Goal: Task Accomplishment & Management: Use online tool/utility

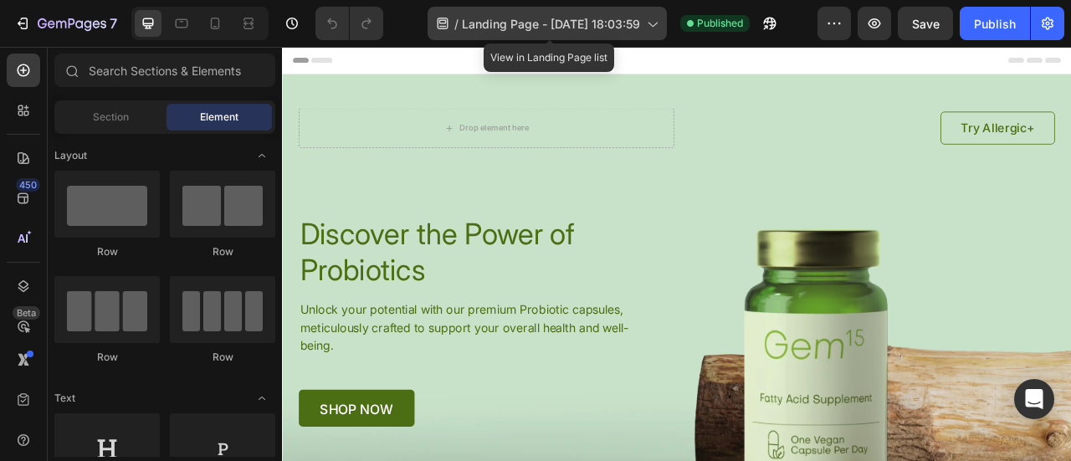
click at [646, 18] on icon at bounding box center [651, 23] width 17 height 17
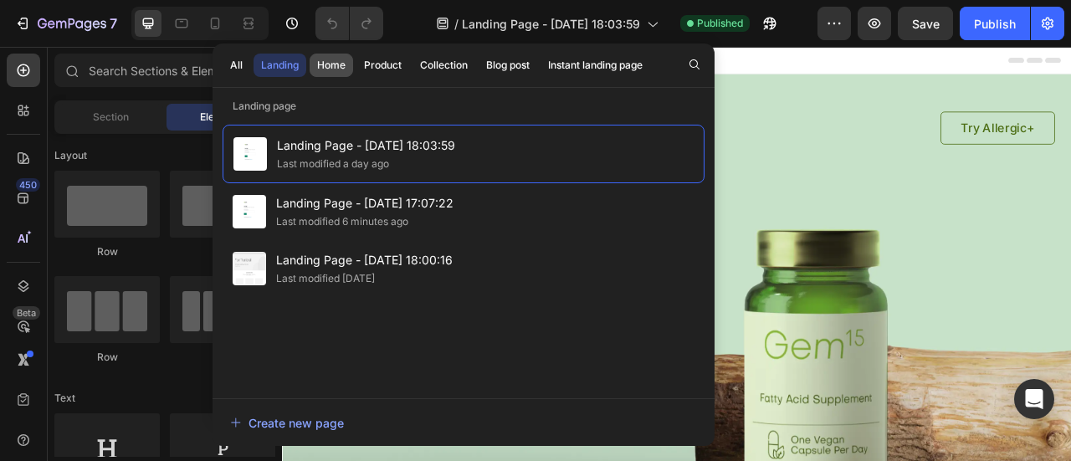
click at [356, 73] on button "Home" at bounding box center [382, 65] width 53 height 23
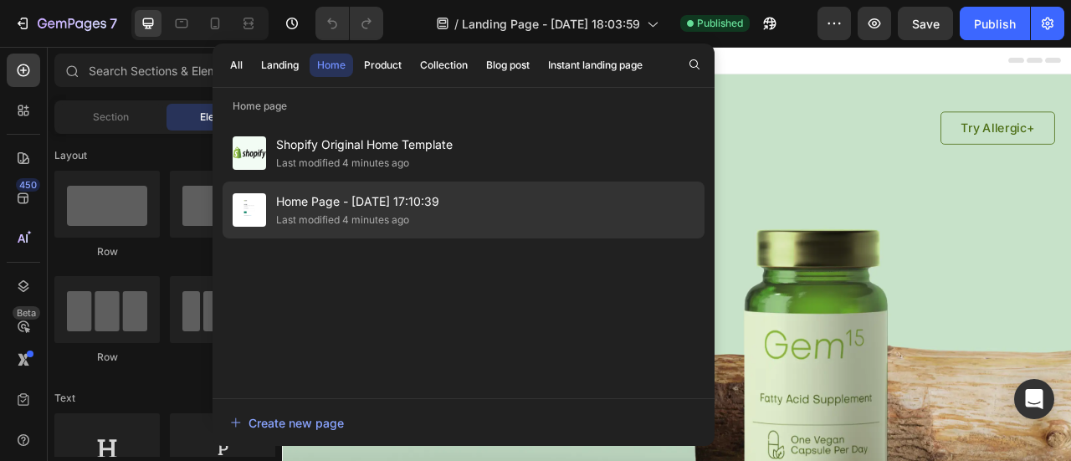
click at [330, 195] on span "Home Page - [DATE] 17:10:39" at bounding box center [357, 202] width 163 height 20
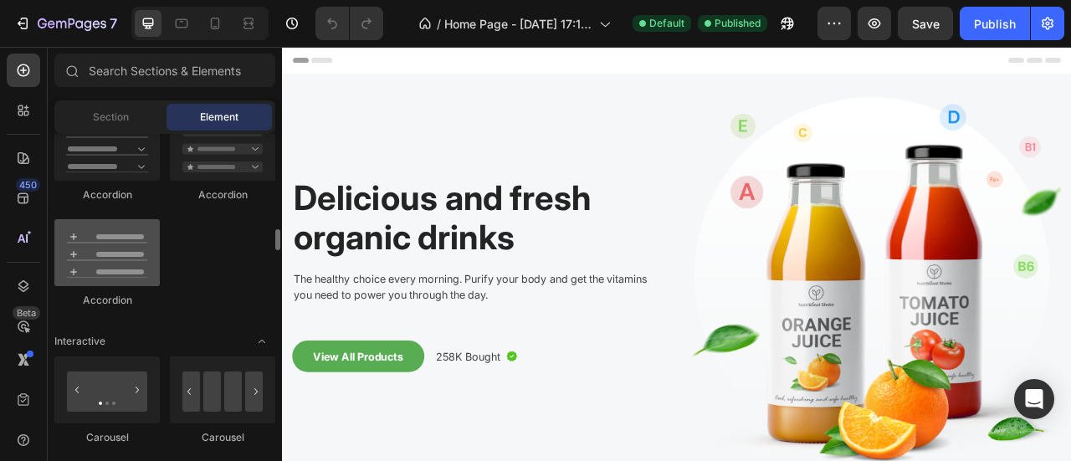
scroll to position [1488, 0]
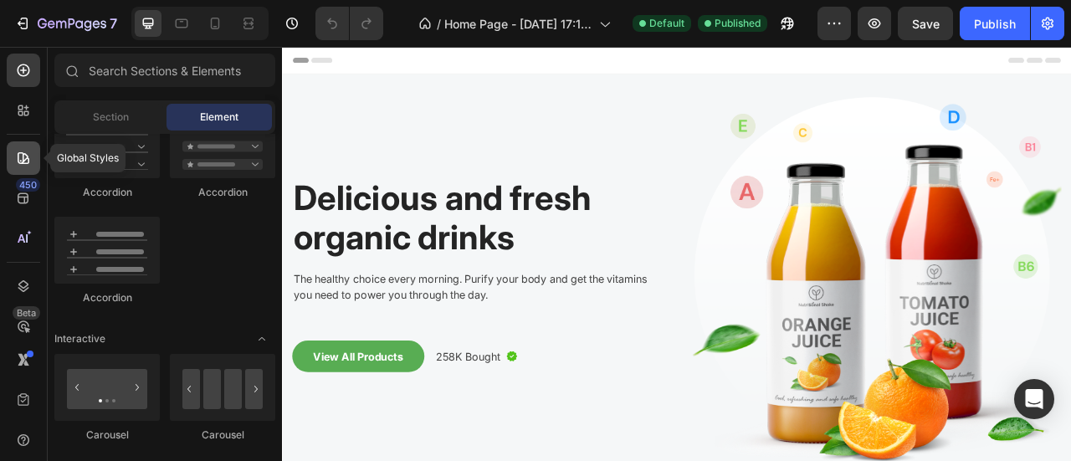
click at [23, 157] on icon at bounding box center [24, 158] width 12 height 12
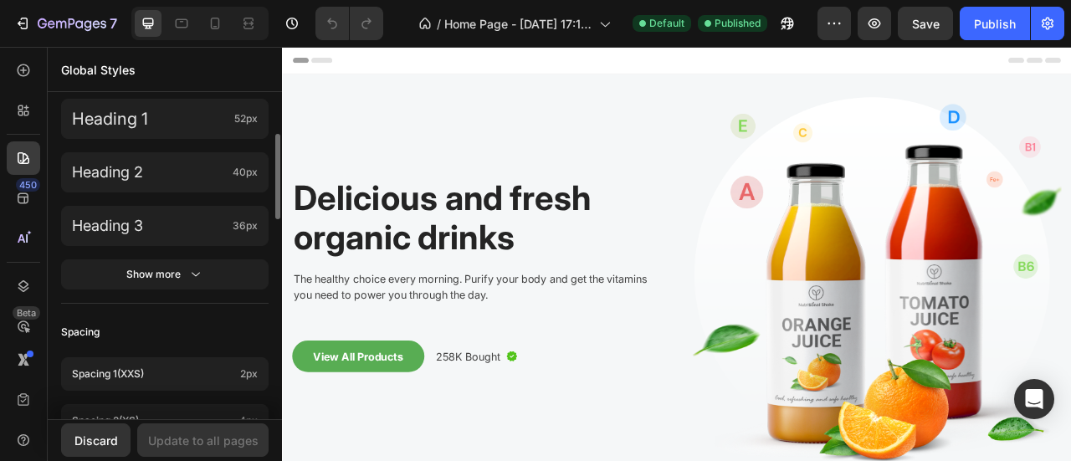
scroll to position [373, 0]
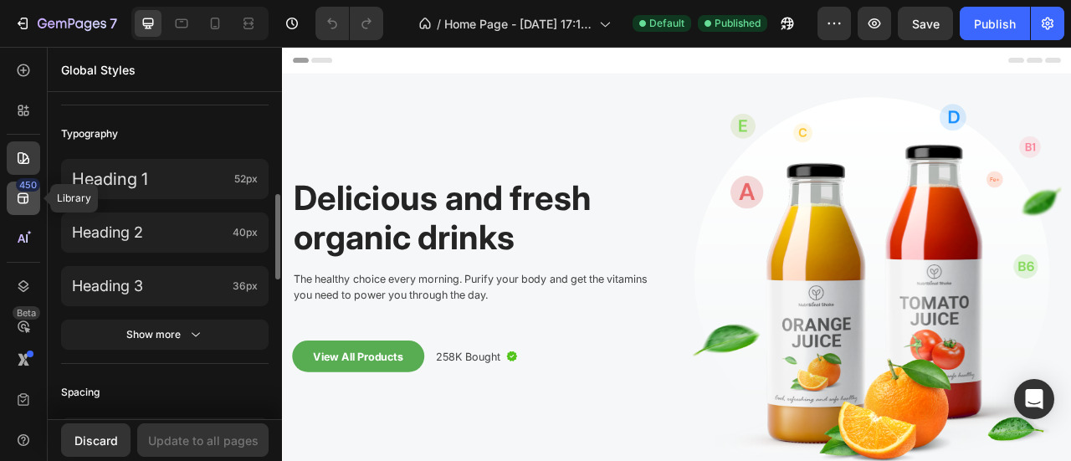
click at [22, 190] on div "450" at bounding box center [28, 184] width 24 height 13
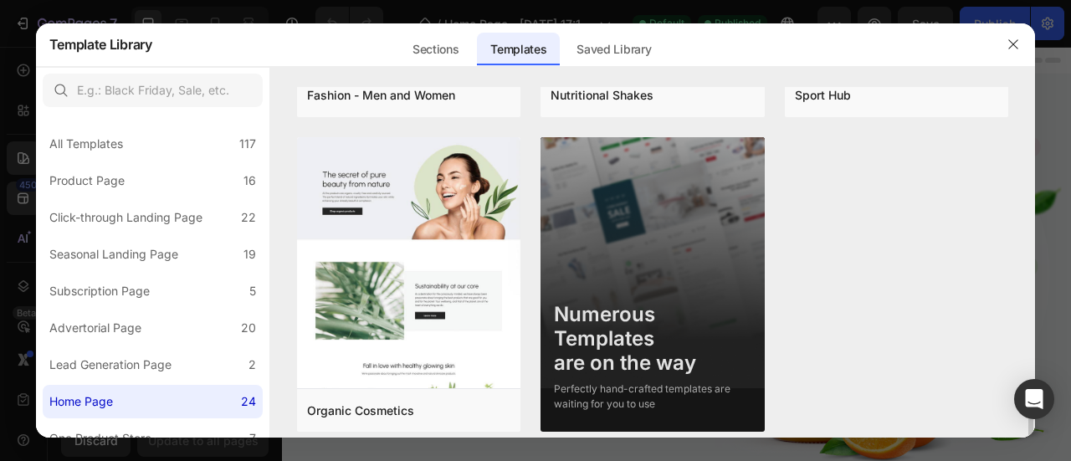
scroll to position [1854, 0]
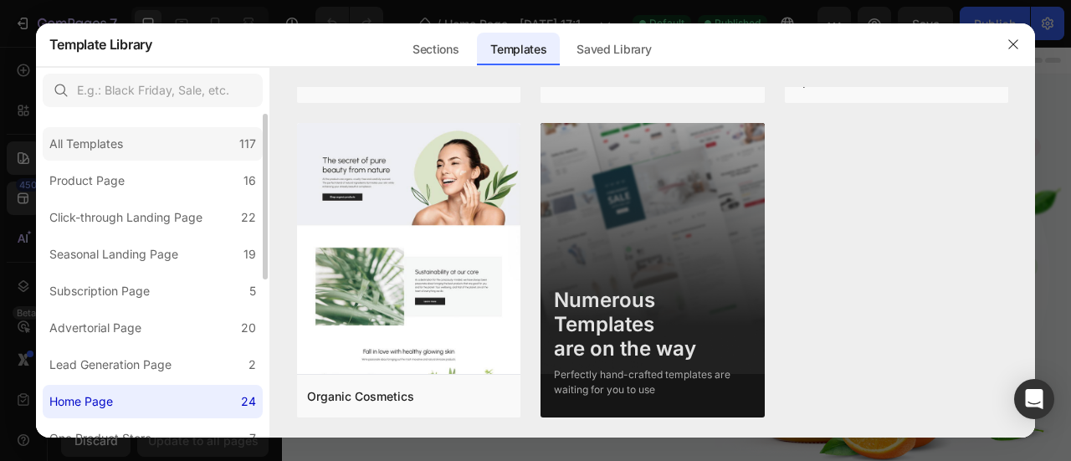
click at [160, 144] on div "All Templates 117" at bounding box center [153, 143] width 220 height 33
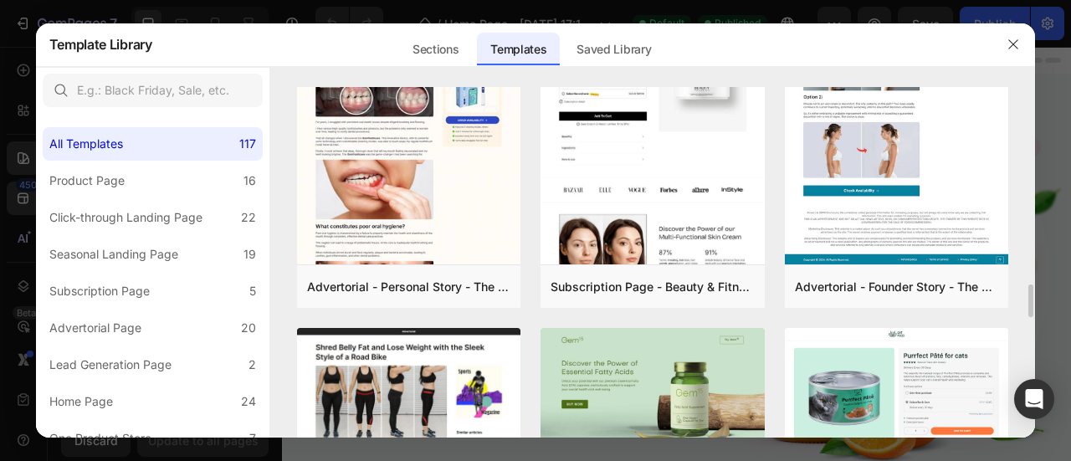
scroll to position [2096, 0]
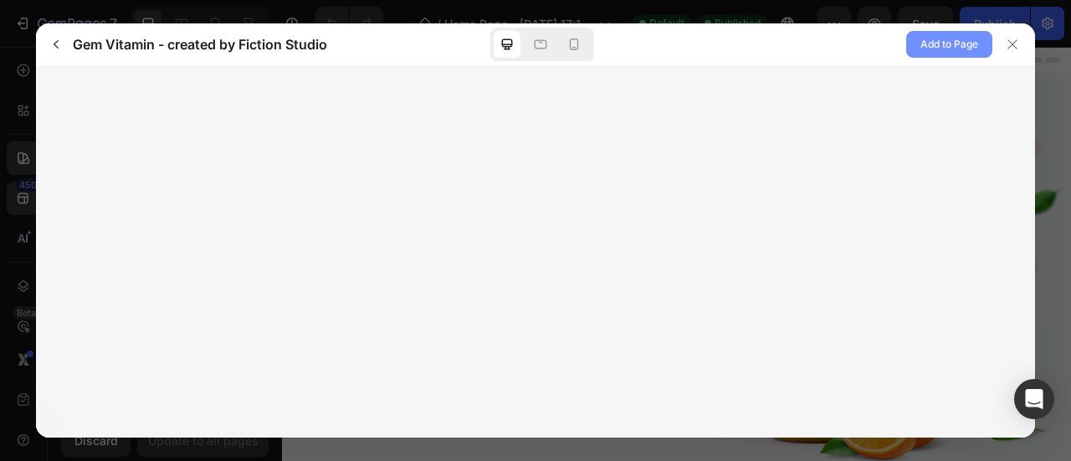
click at [924, 41] on span "Add to Page" at bounding box center [949, 44] width 58 height 20
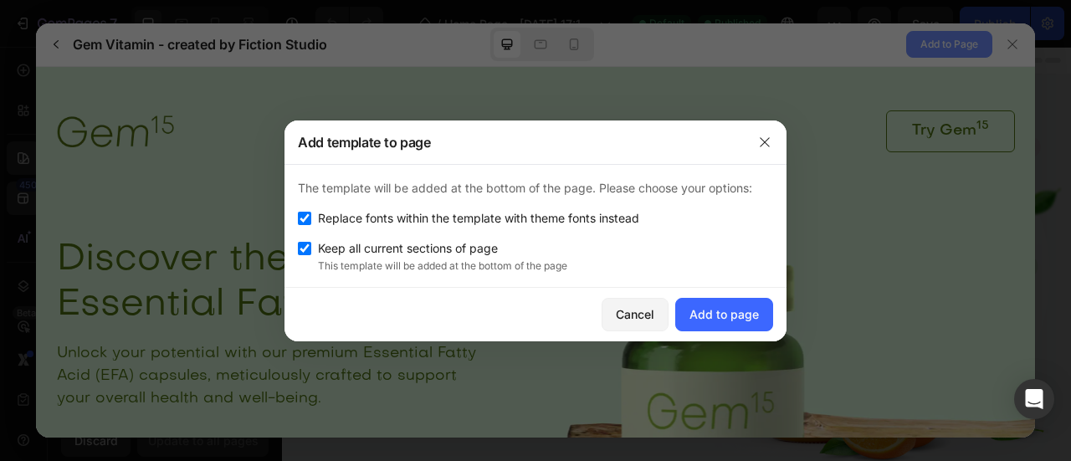
scroll to position [0, 0]
click at [713, 307] on div "Add to page" at bounding box center [723, 314] width 69 height 18
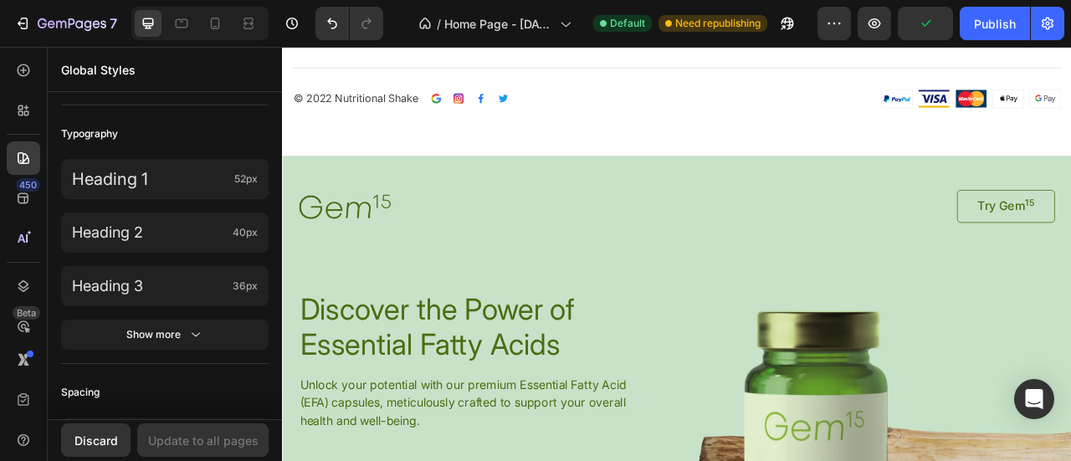
scroll to position [4711, 0]
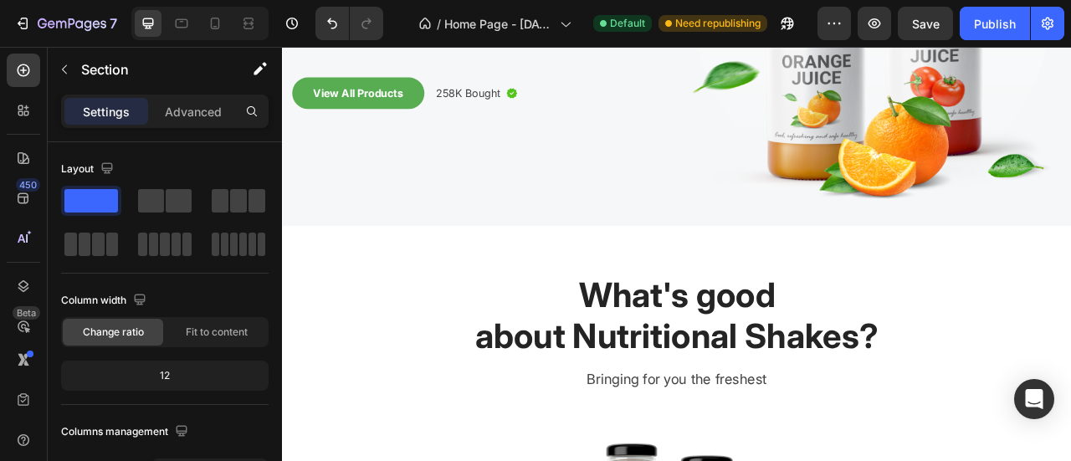
scroll to position [0, 0]
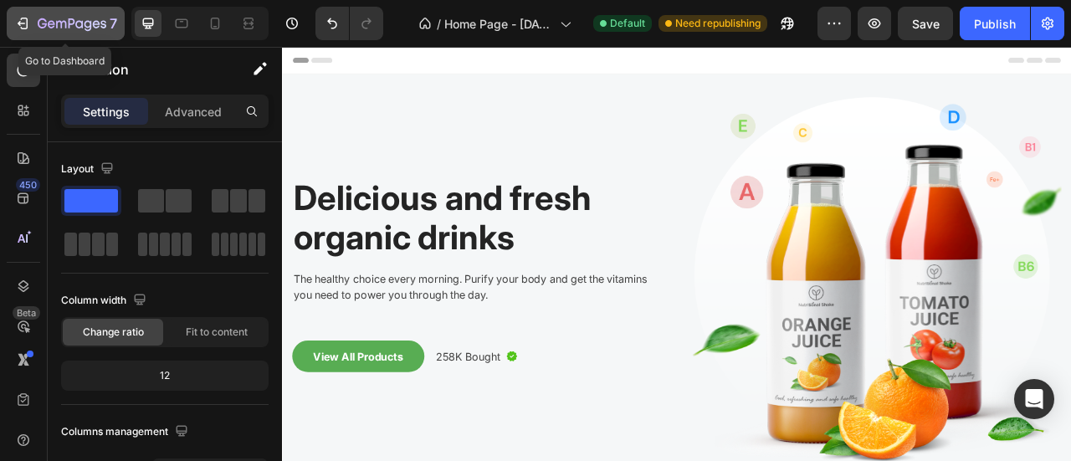
click at [29, 25] on icon "button" at bounding box center [22, 23] width 17 height 17
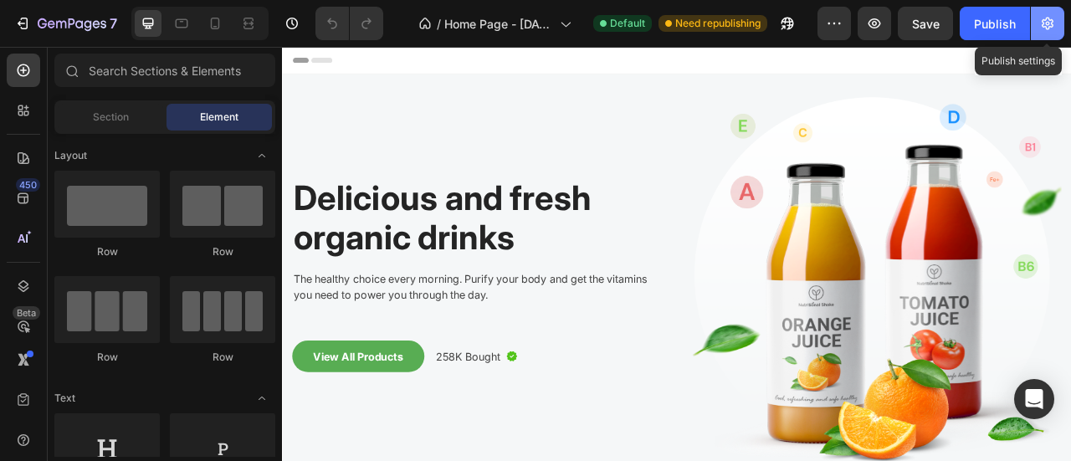
click at [1057, 18] on button "button" at bounding box center [1047, 23] width 33 height 33
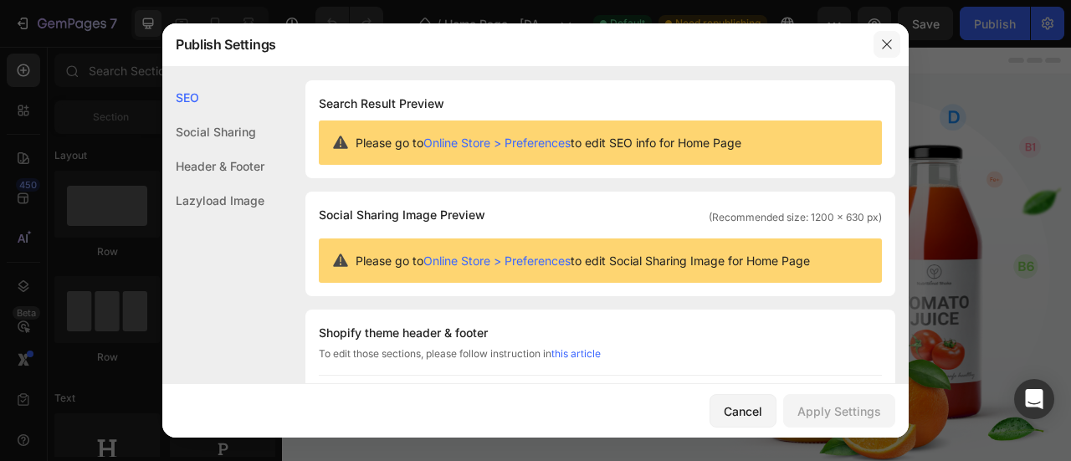
click at [881, 44] on icon "button" at bounding box center [886, 44] width 13 height 13
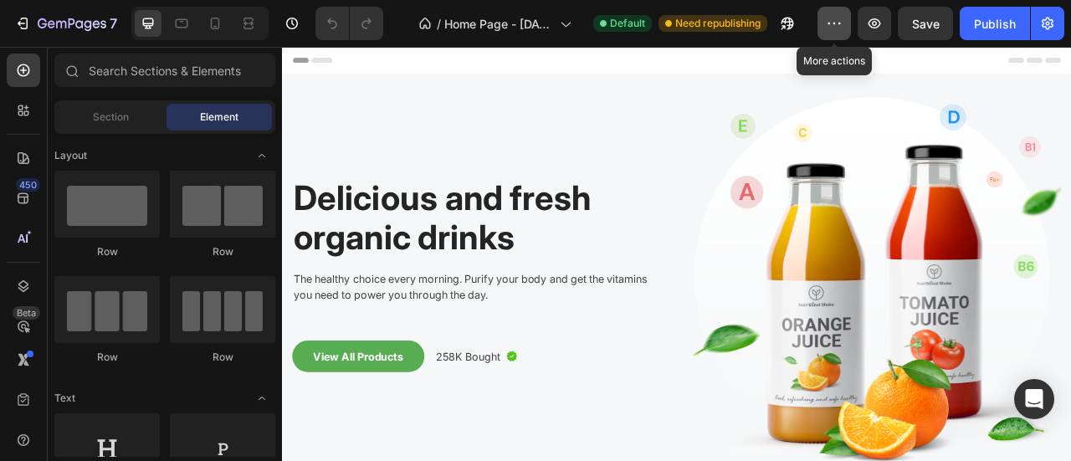
click at [837, 24] on icon "button" at bounding box center [834, 23] width 17 height 17
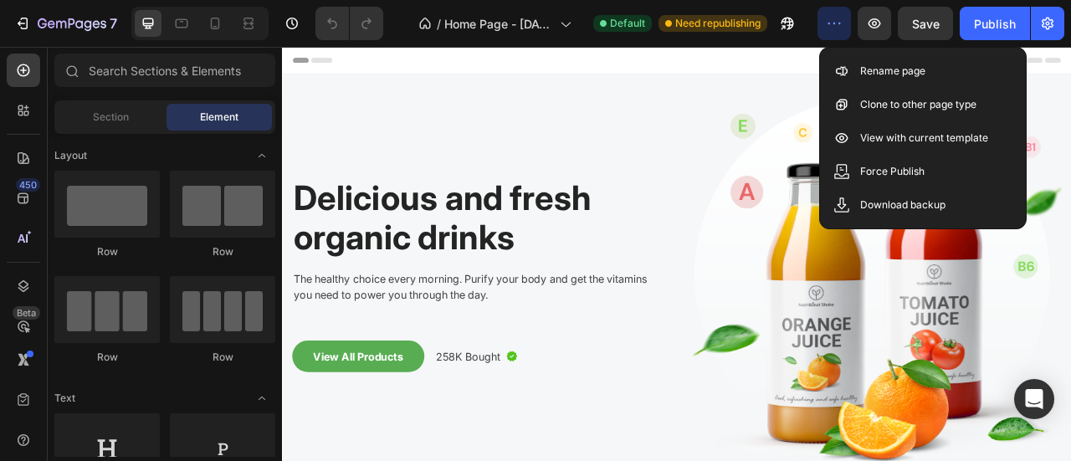
click at [832, 71] on div "Header" at bounding box center [783, 63] width 977 height 33
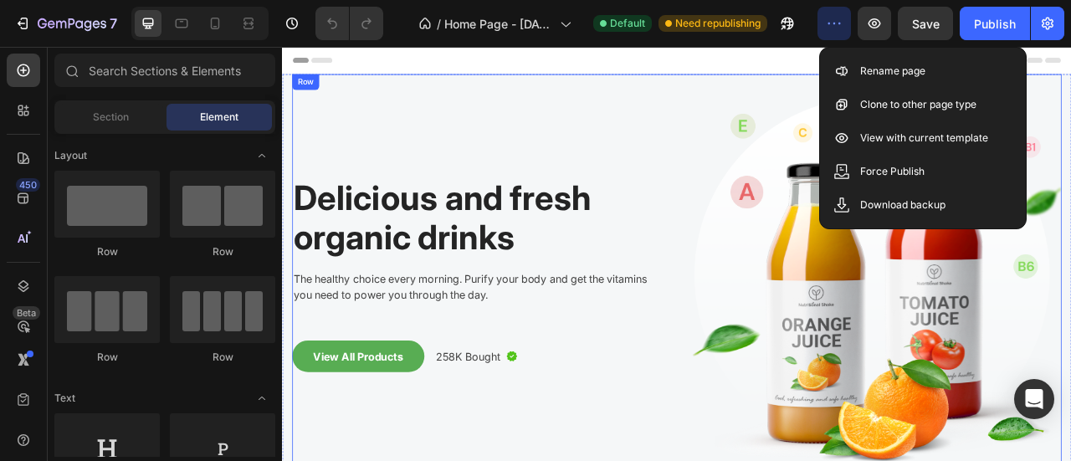
click at [734, 187] on div "Delicious and fresh organic drinks Heading The healthy choice every morning. Pu…" at bounding box center [529, 345] width 469 height 528
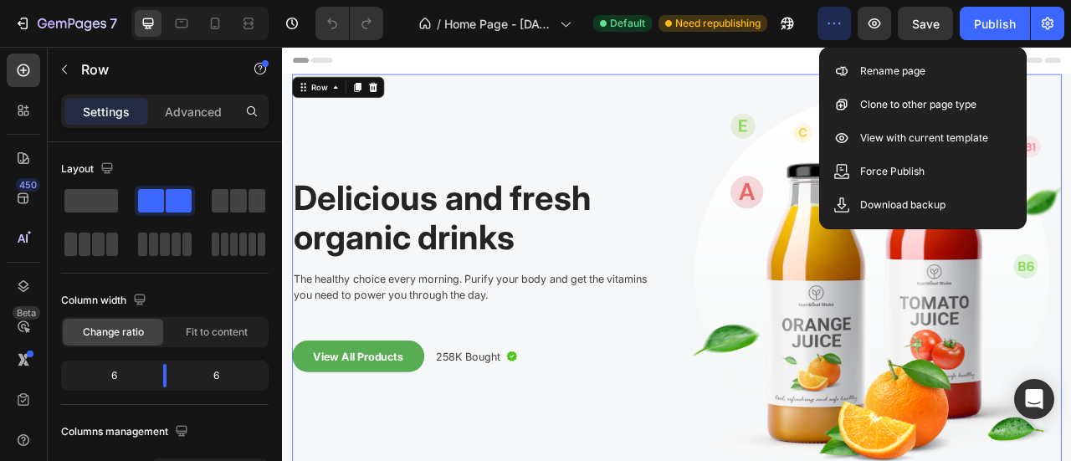
click at [842, 28] on icon "button" at bounding box center [834, 23] width 17 height 17
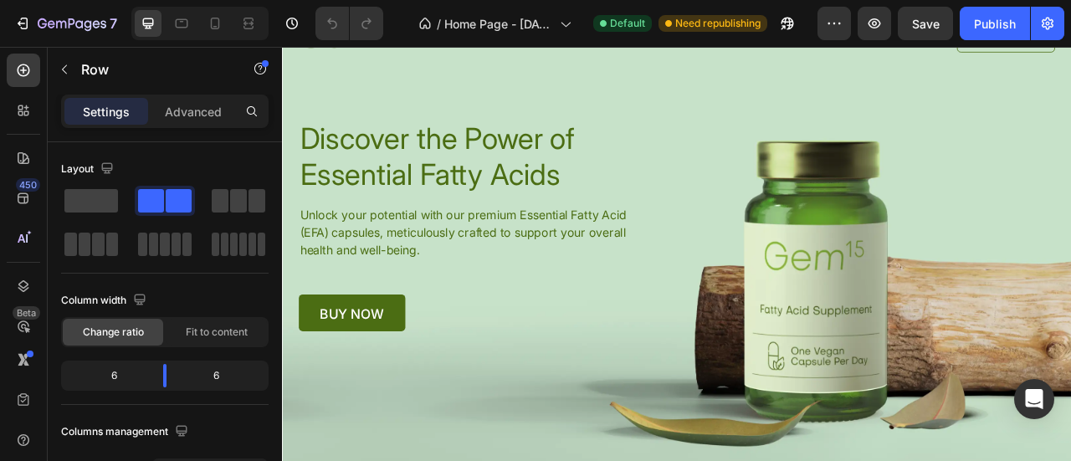
scroll to position [4680, 0]
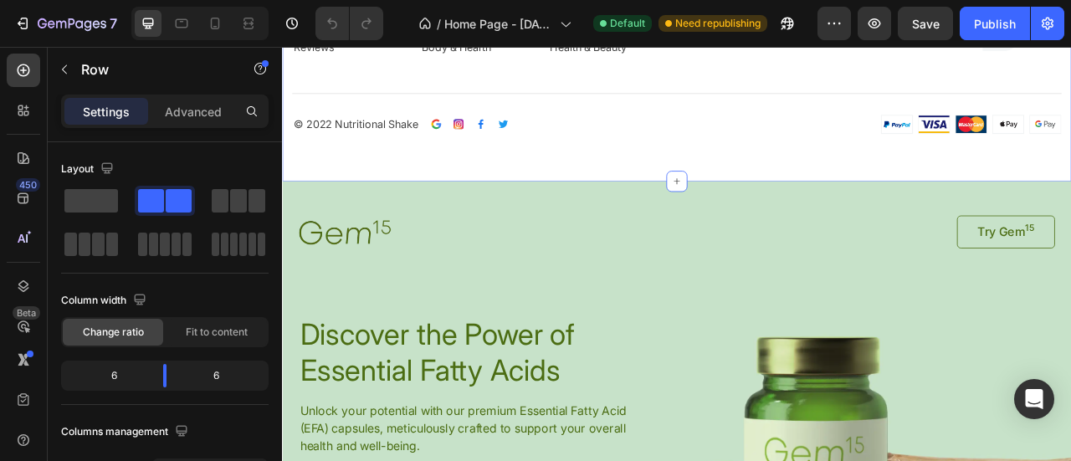
click at [888, 218] on div "Image Row Company Text block About Us Careers Store Locator Blog Reviews Text b…" at bounding box center [784, 14] width 1004 height 407
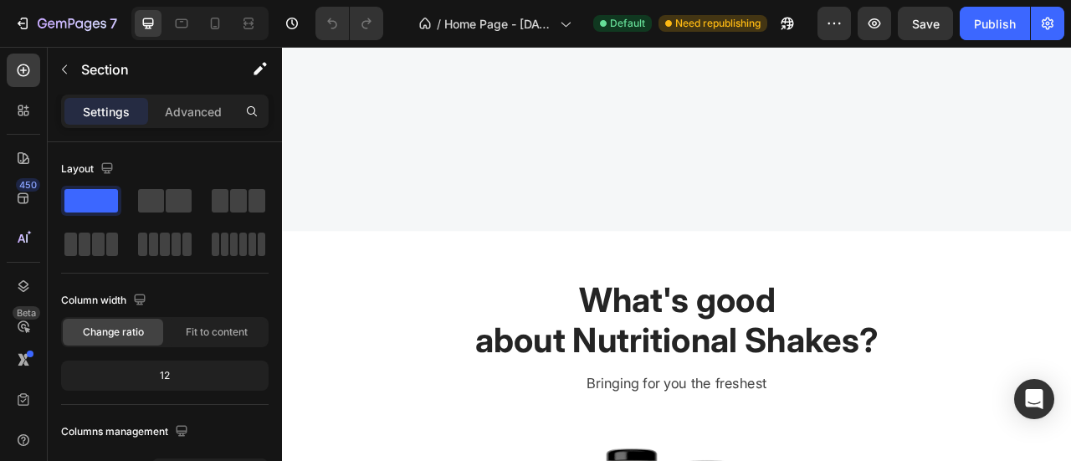
scroll to position [0, 0]
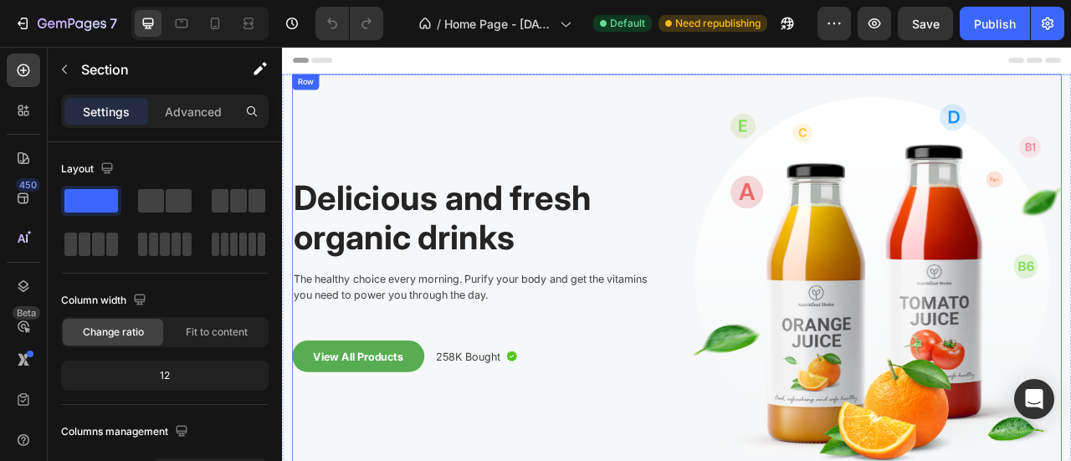
click at [516, 123] on div "Delicious and fresh organic drinks Heading The healthy choice every morning. Pu…" at bounding box center [529, 345] width 469 height 528
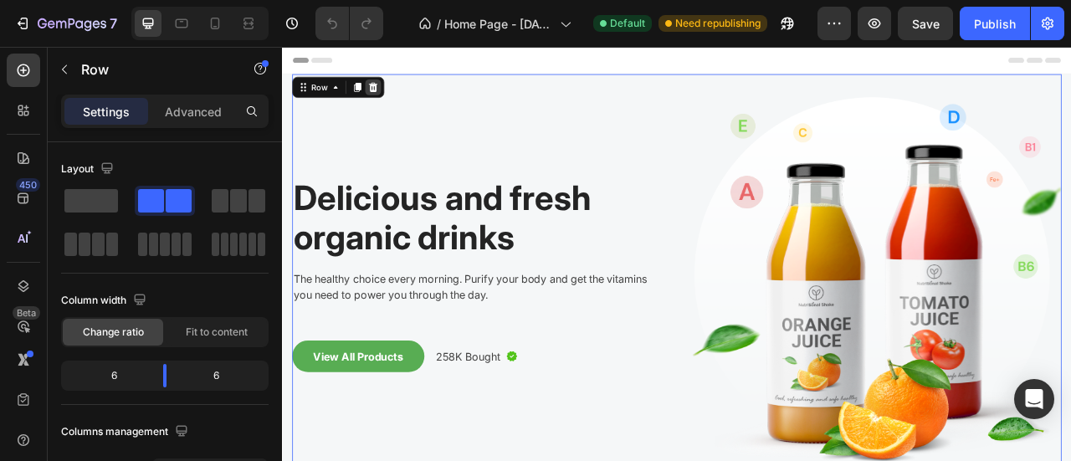
click at [397, 104] on icon at bounding box center [397, 97] width 13 height 13
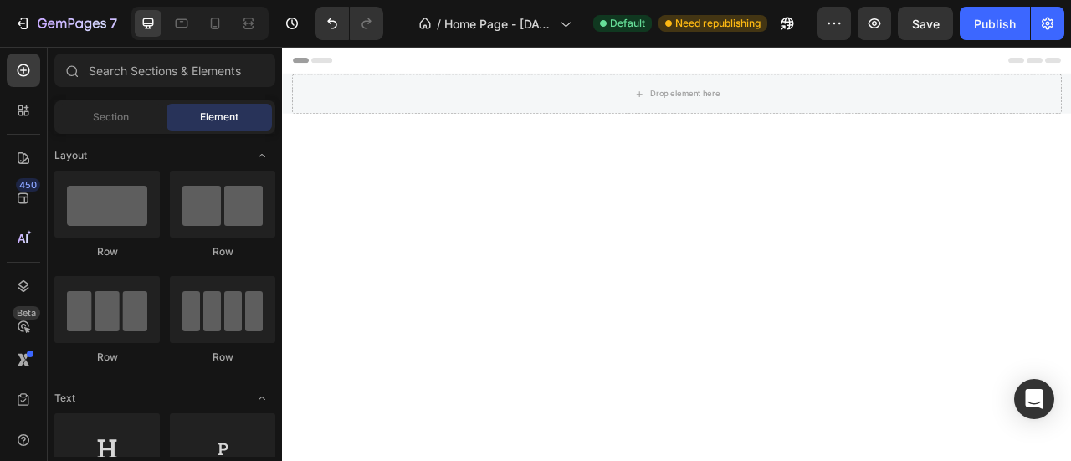
click at [534, 63] on div "Header" at bounding box center [783, 63] width 977 height 33
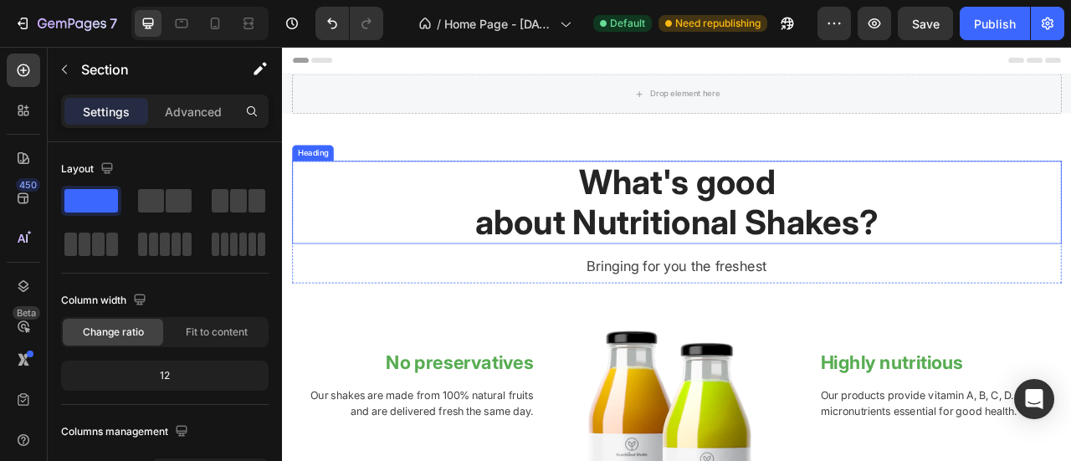
click at [553, 297] on div "What's good about Nutritional Shakes? Heading Bringing for you the freshest Tex…" at bounding box center [784, 270] width 979 height 156
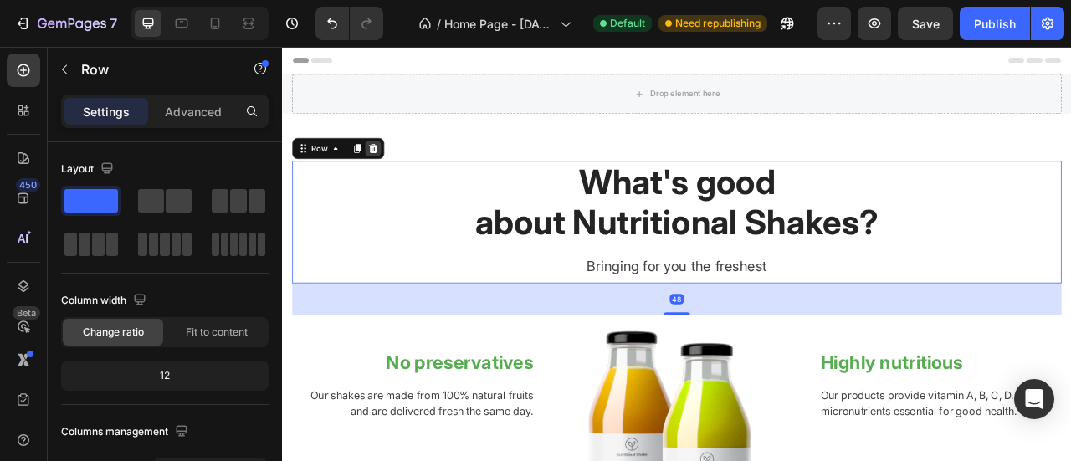
click at [403, 173] on div at bounding box center [397, 176] width 20 height 20
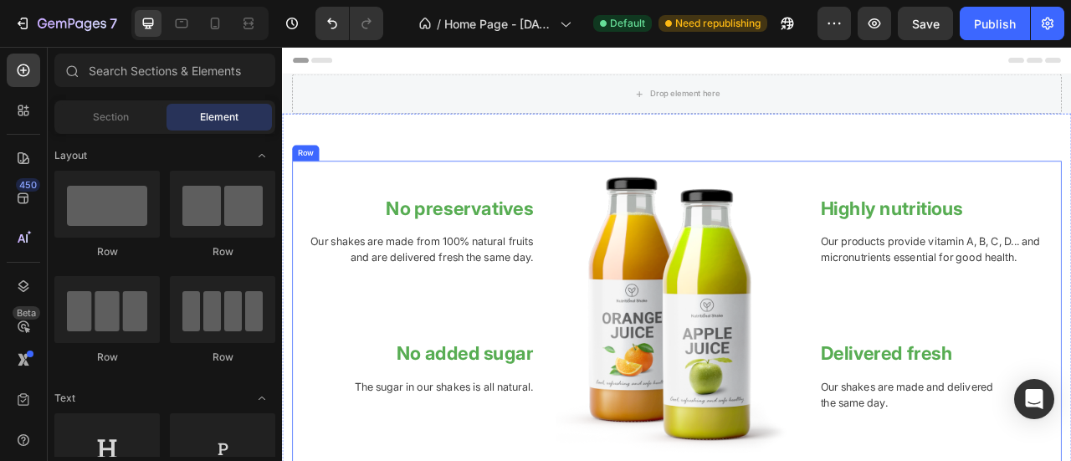
click at [481, 216] on div "No preservatives Heading Our shakes are made from 100% natural fruits and are d…" at bounding box center [449, 385] width 309 height 386
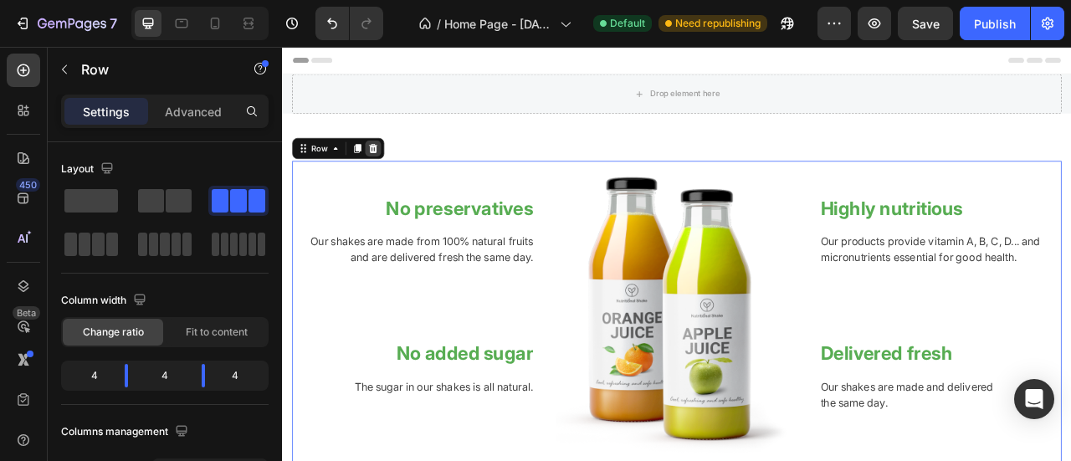
click at [402, 169] on icon at bounding box center [397, 175] width 13 height 13
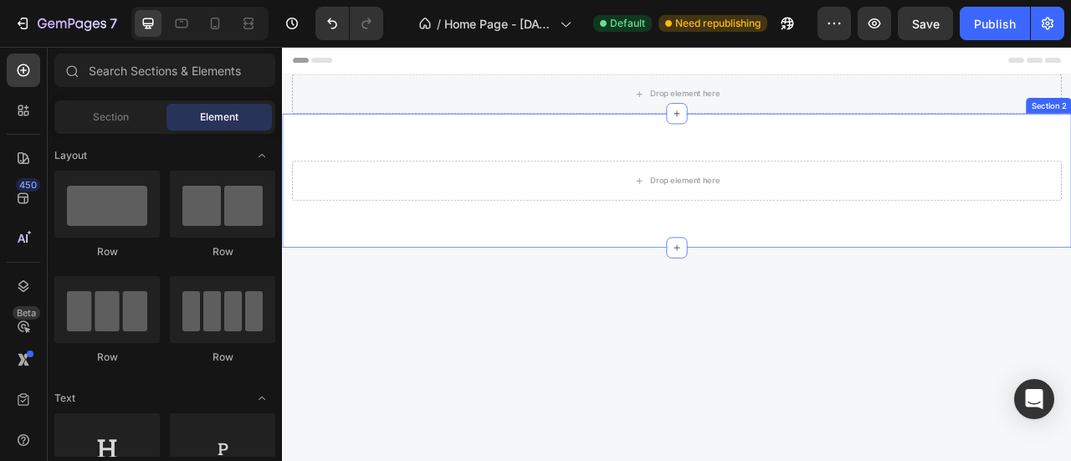
click at [498, 155] on div "Drop element here Section 2" at bounding box center [784, 216] width 1004 height 171
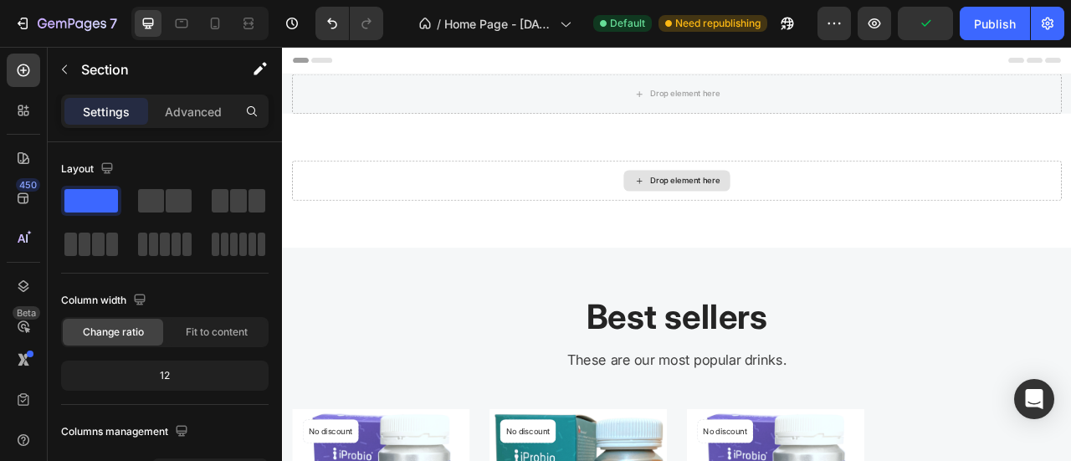
click at [582, 412] on p "Best sellers" at bounding box center [784, 389] width 976 height 51
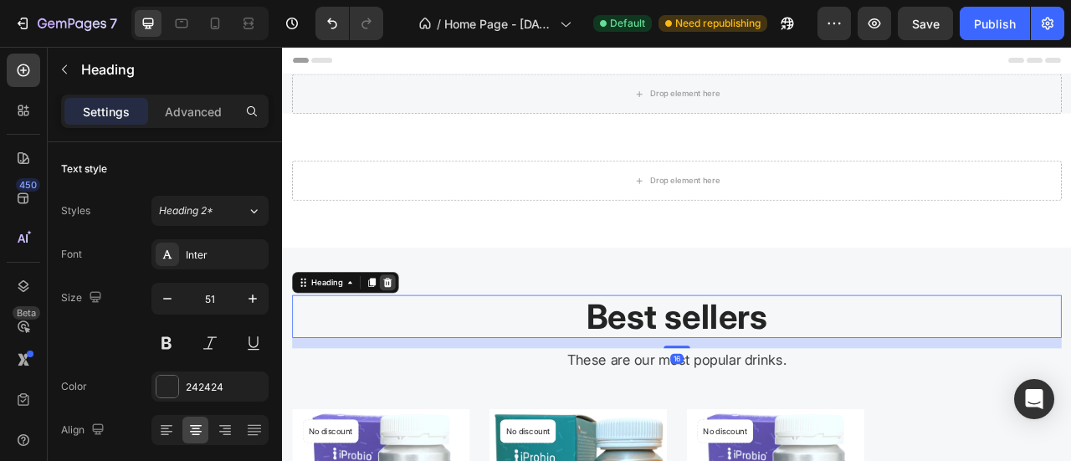
click at [417, 344] on icon at bounding box center [416, 347] width 11 height 12
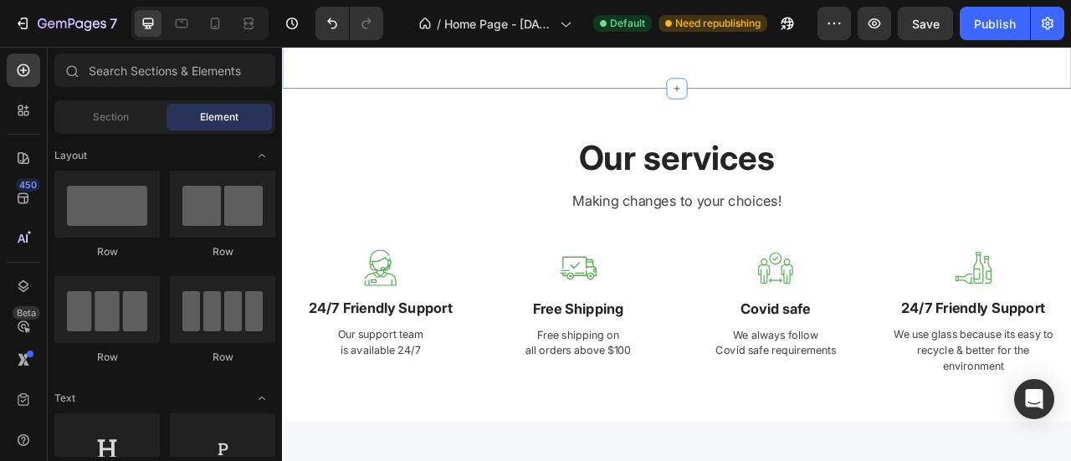
scroll to position [117, 0]
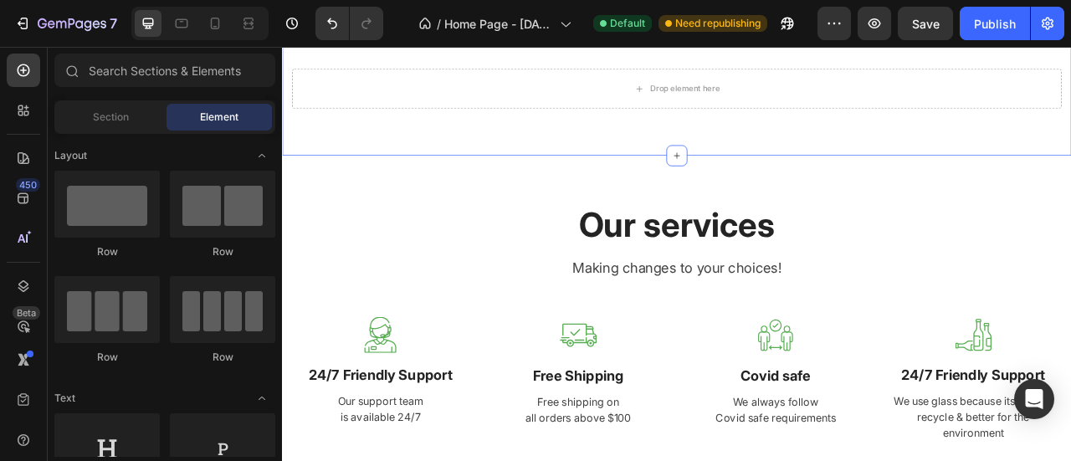
click at [583, 250] on p "Our services" at bounding box center [784, 272] width 976 height 51
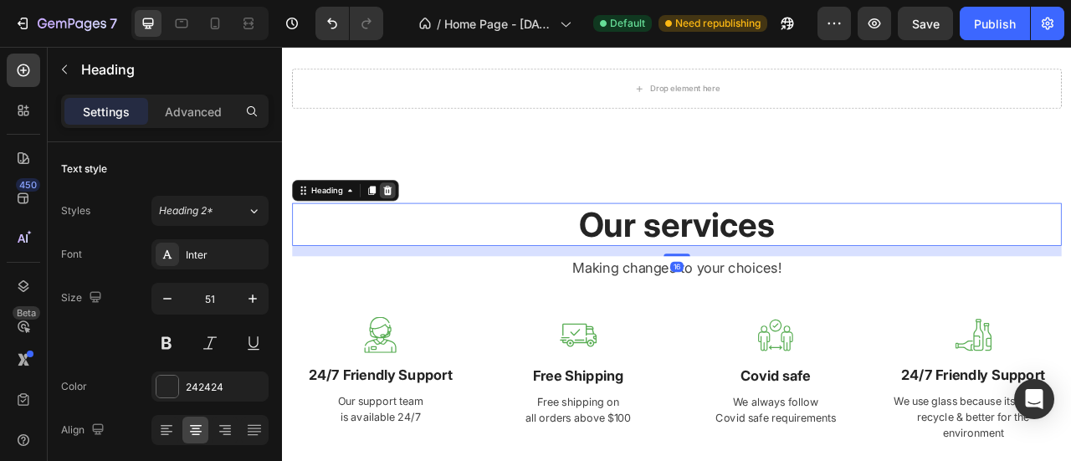
click at [421, 228] on icon at bounding box center [415, 229] width 13 height 13
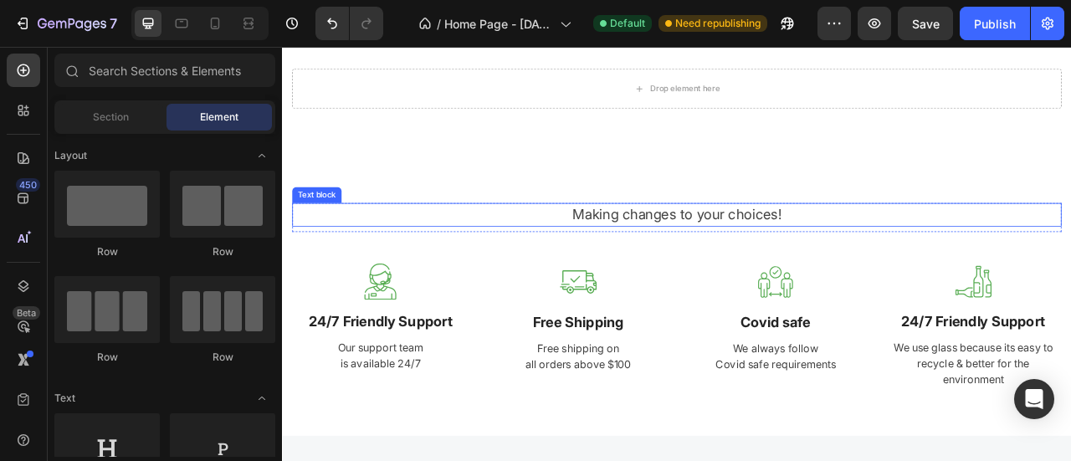
click at [671, 262] on p "Making changes to your choices!" at bounding box center [784, 260] width 976 height 27
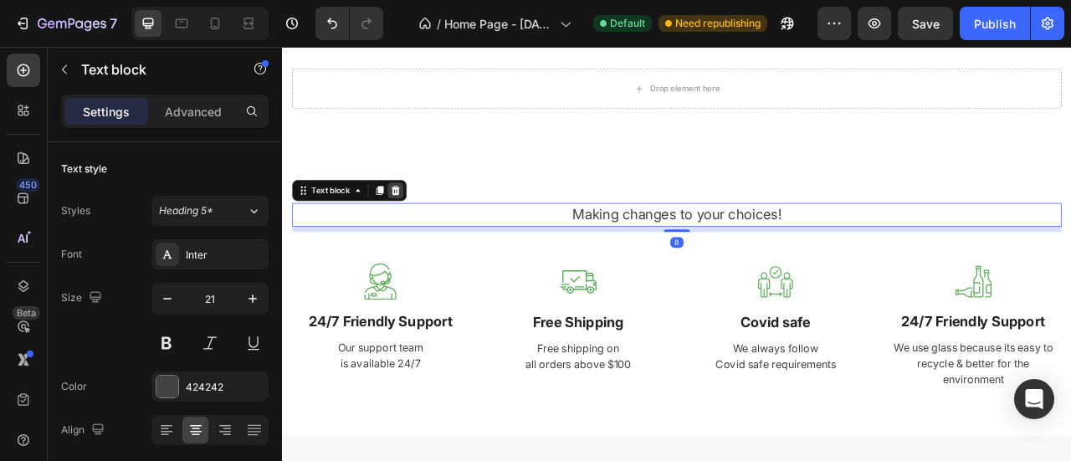
click at [426, 234] on icon at bounding box center [426, 229] width 11 height 12
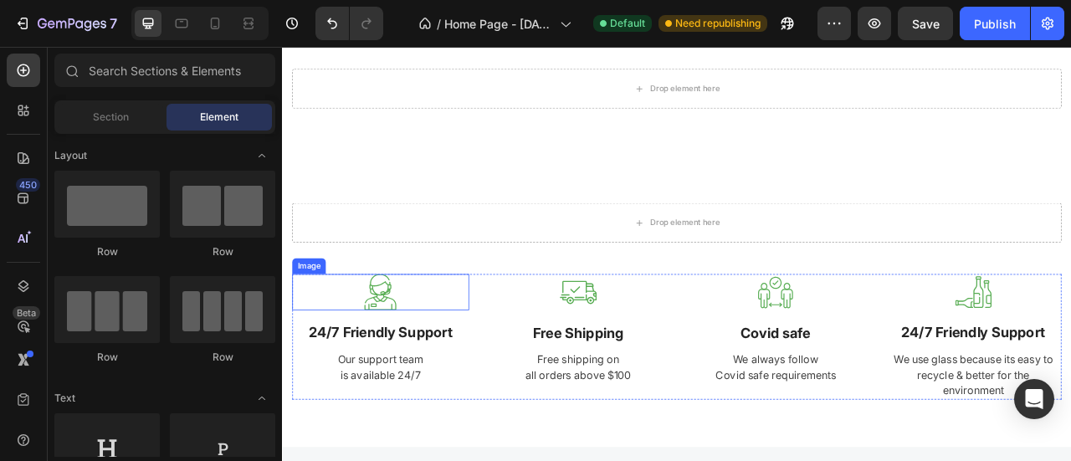
click at [433, 356] on div at bounding box center [407, 359] width 225 height 46
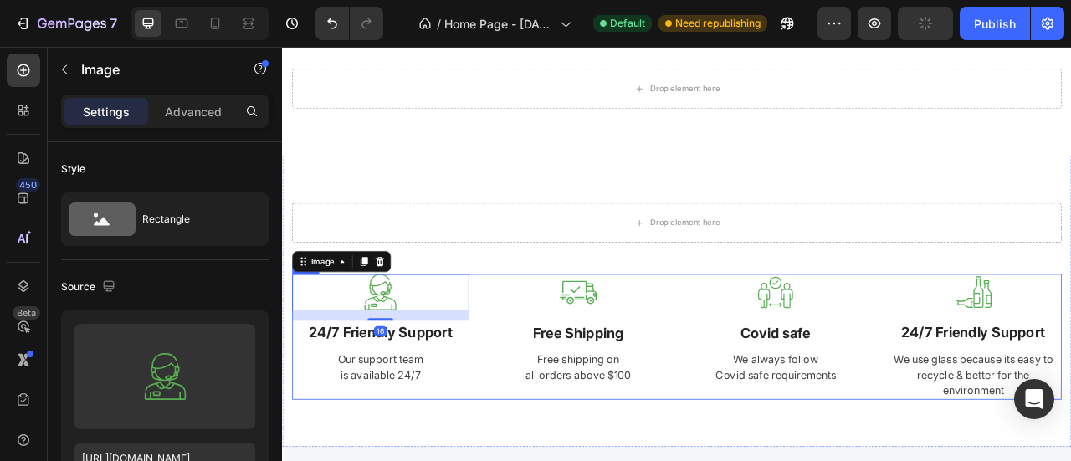
click at [532, 360] on div "Image 16 24/7 Friendly Support Text block Our support team is available 24/7 Te…" at bounding box center [784, 416] width 979 height 160
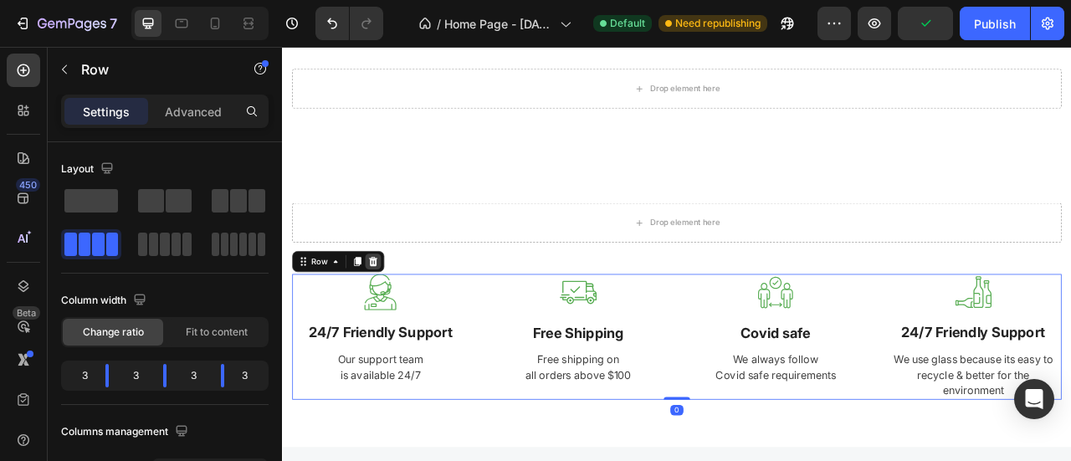
click at [395, 323] on icon at bounding box center [397, 320] width 11 height 12
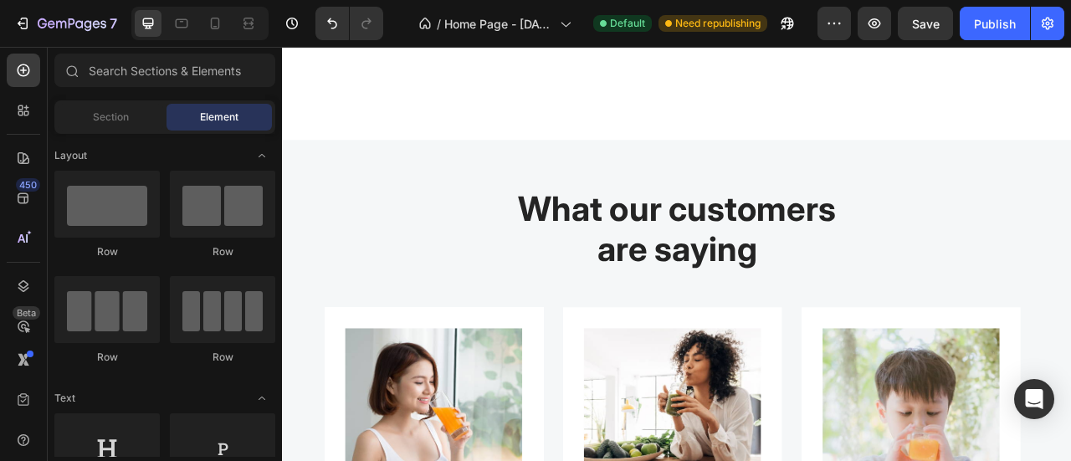
scroll to position [345, 0]
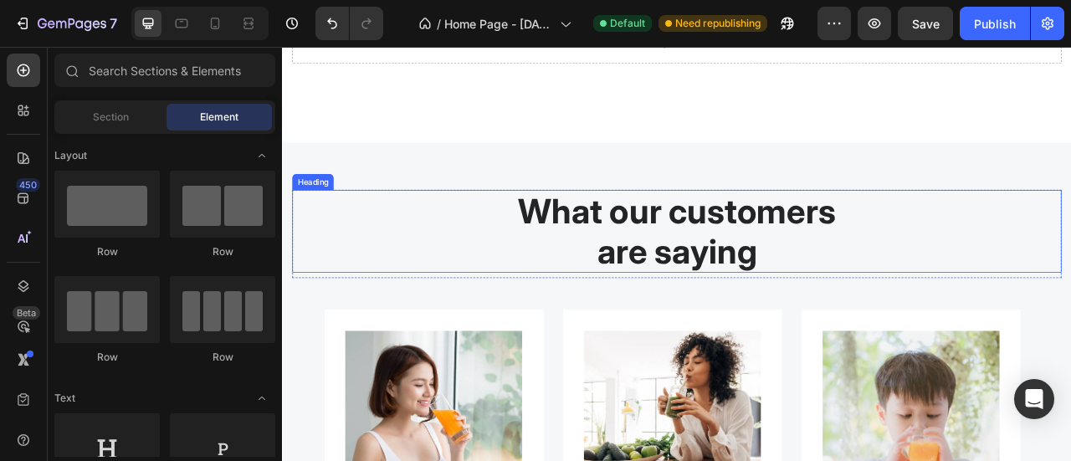
click at [429, 274] on p "What our customers are saying" at bounding box center [784, 281] width 976 height 102
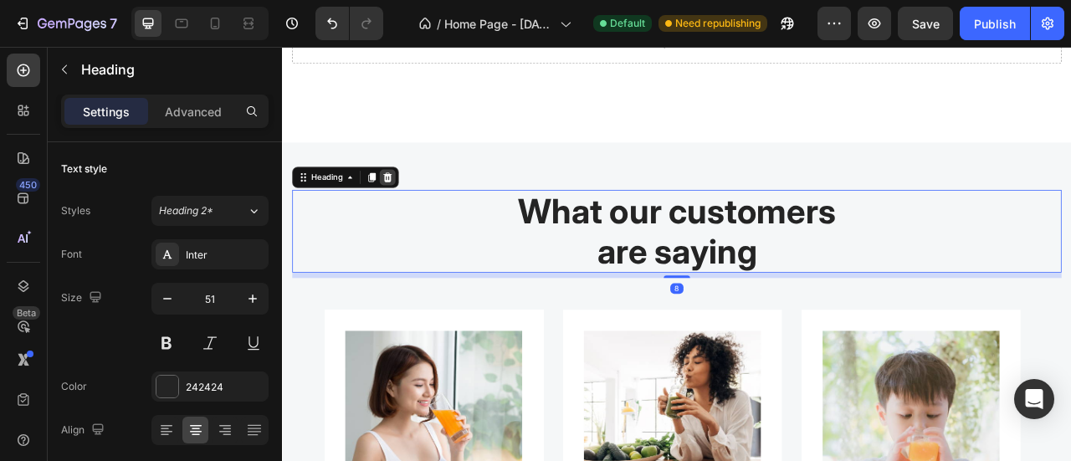
click at [412, 217] on icon at bounding box center [416, 213] width 11 height 12
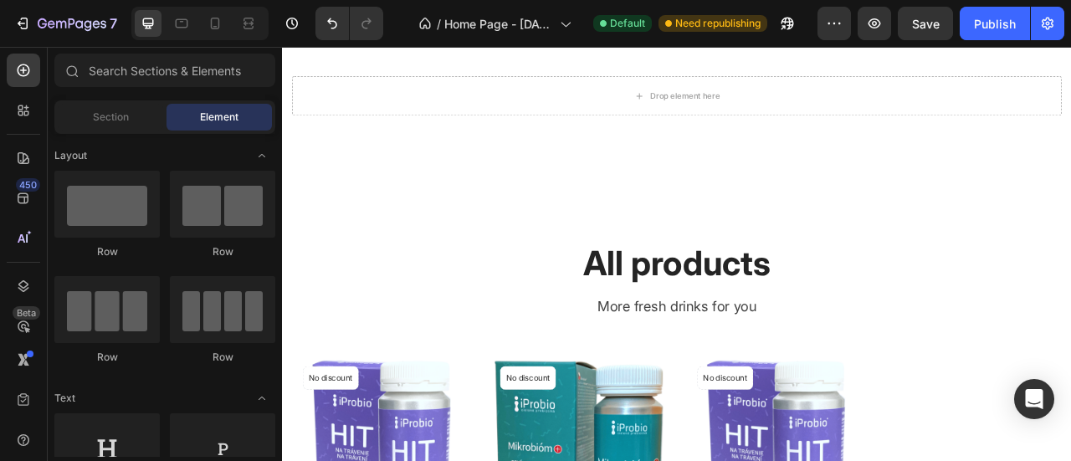
scroll to position [0, 0]
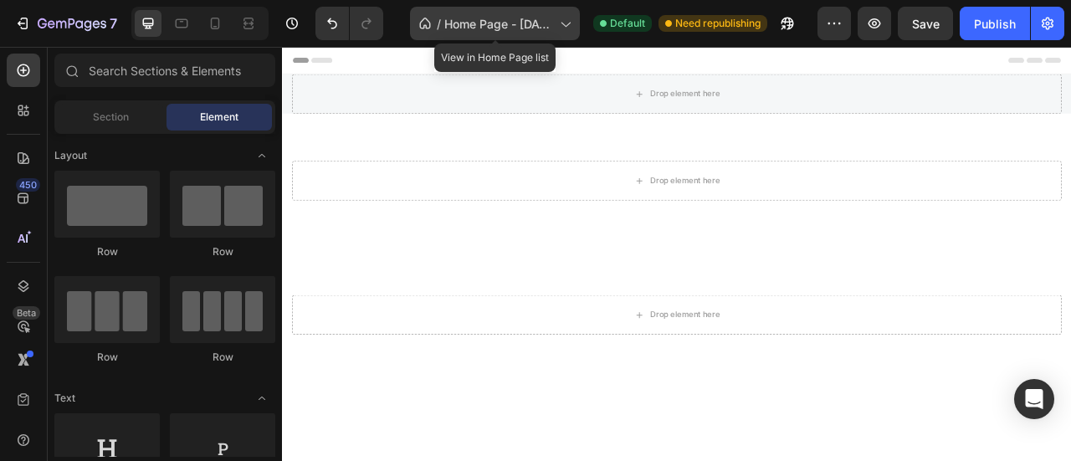
click at [516, 24] on span "Home Page - [DATE] 17:10:39" at bounding box center [498, 24] width 109 height 18
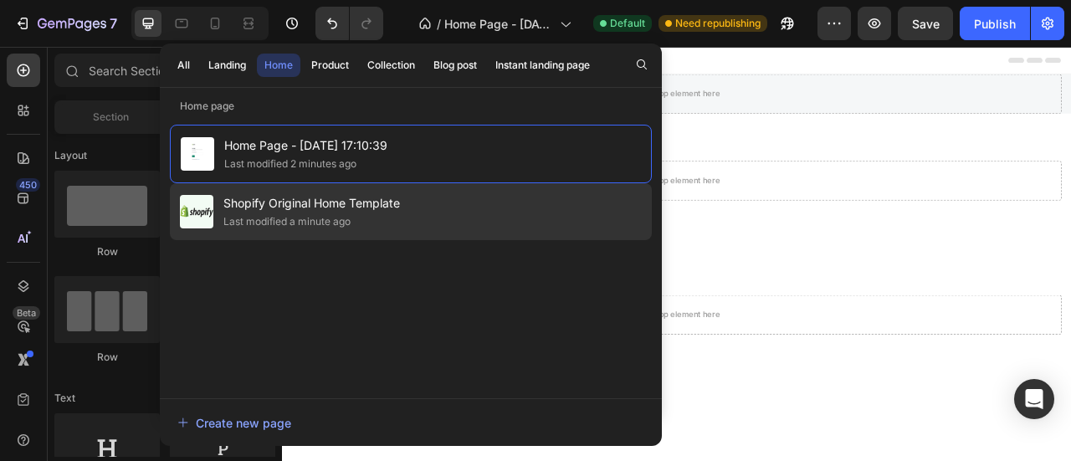
click at [330, 199] on span "Shopify Original Home Template" at bounding box center [311, 203] width 177 height 20
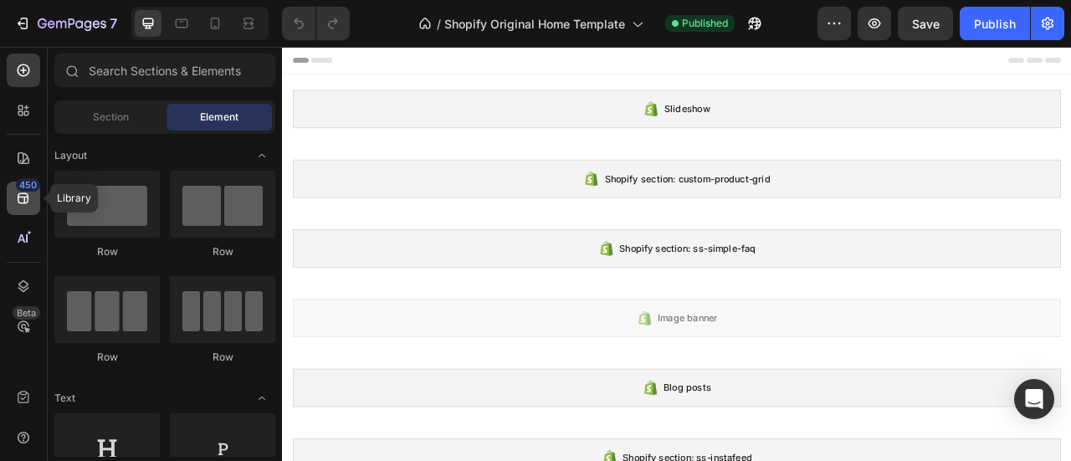
click at [18, 201] on icon at bounding box center [23, 198] width 17 height 17
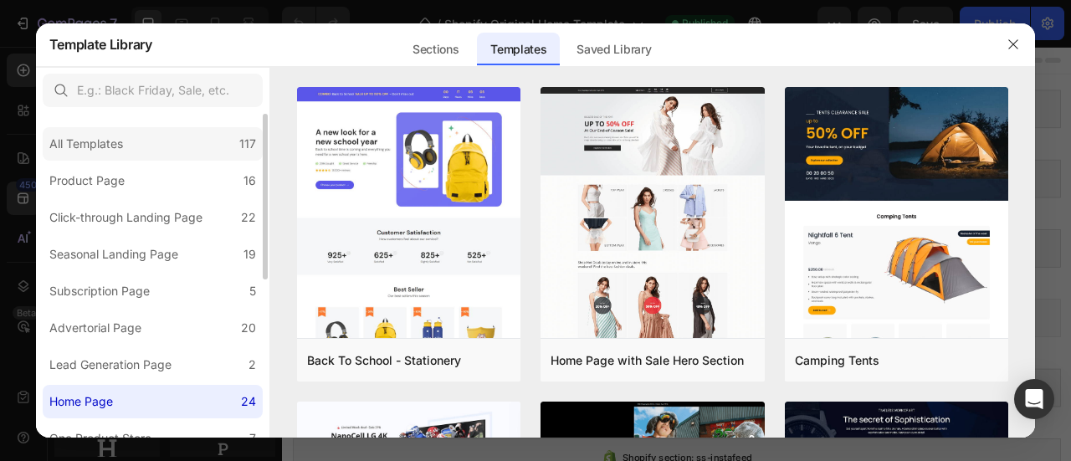
click at [114, 150] on div "All Templates" at bounding box center [86, 144] width 74 height 20
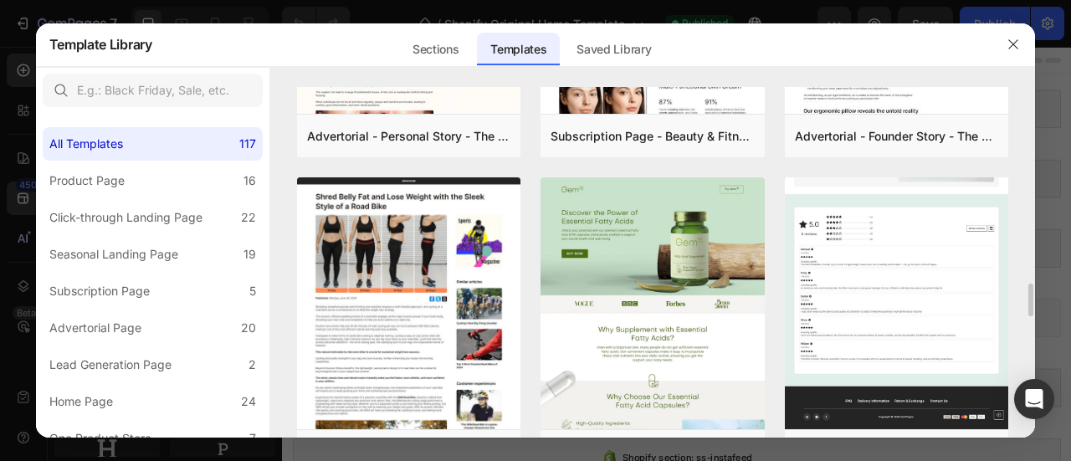
scroll to position [2115, 0]
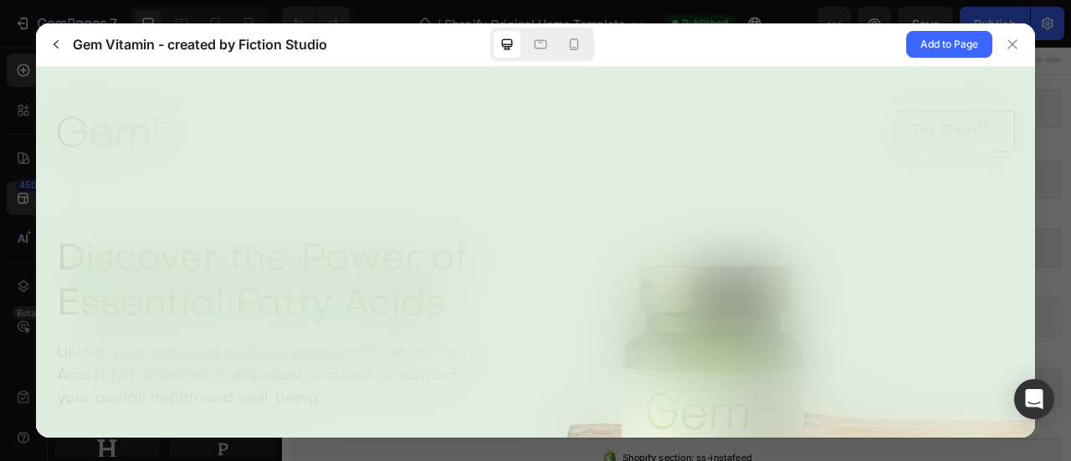
scroll to position [0, 0]
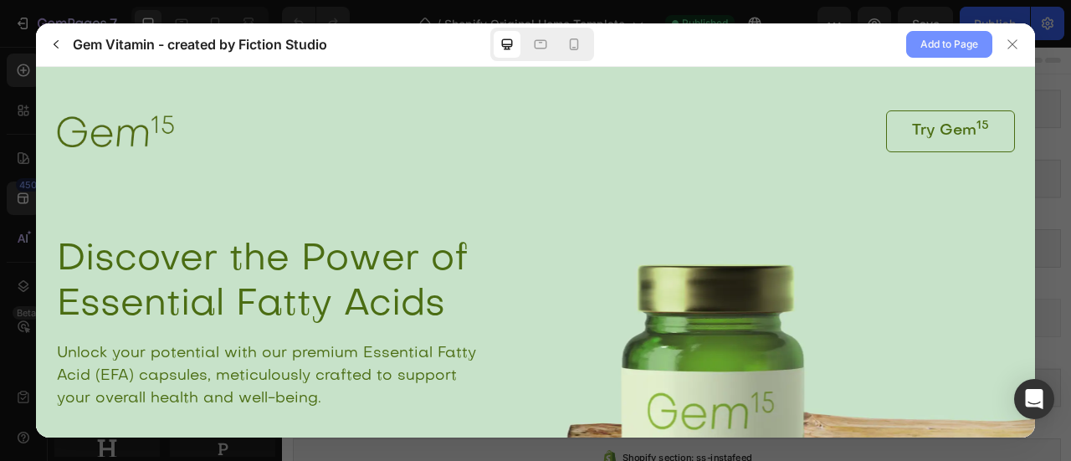
click at [939, 45] on span "Add to Page" at bounding box center [949, 44] width 58 height 20
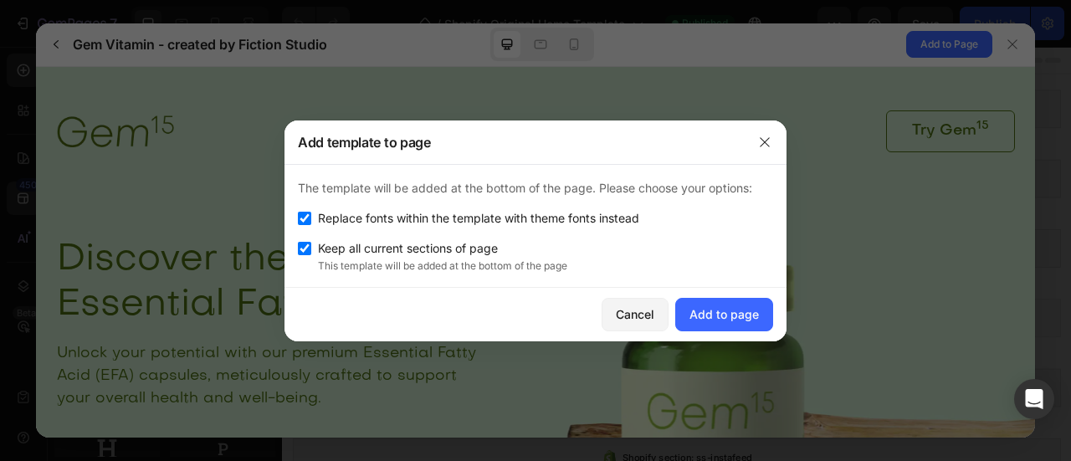
click at [299, 248] on input "checkbox" at bounding box center [304, 248] width 13 height 13
checkbox input "false"
click at [730, 309] on div "Add to page" at bounding box center [723, 314] width 69 height 18
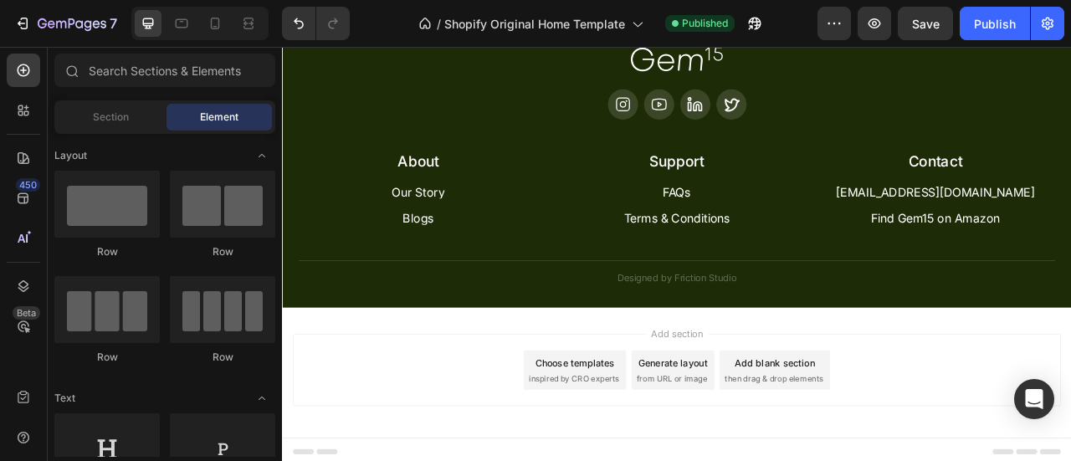
scroll to position [4746, 0]
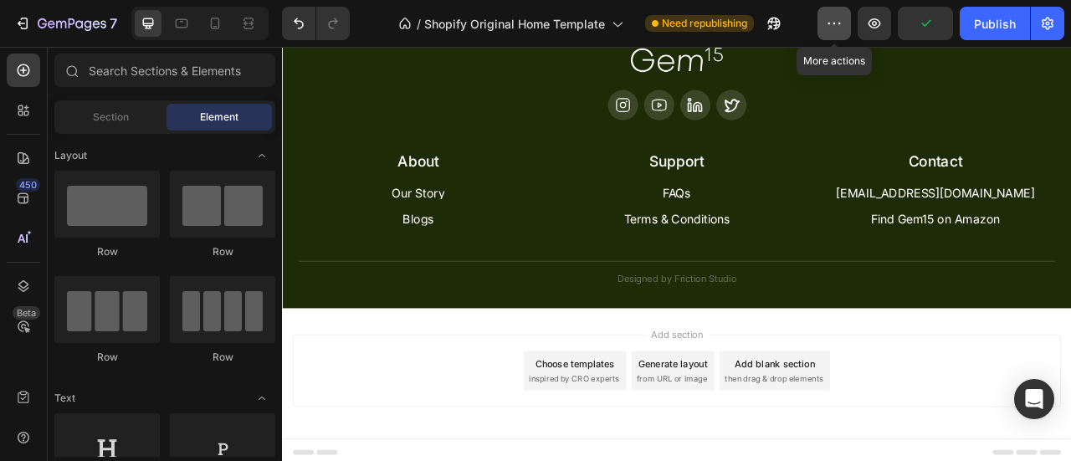
click at [822, 28] on button "button" at bounding box center [833, 23] width 33 height 33
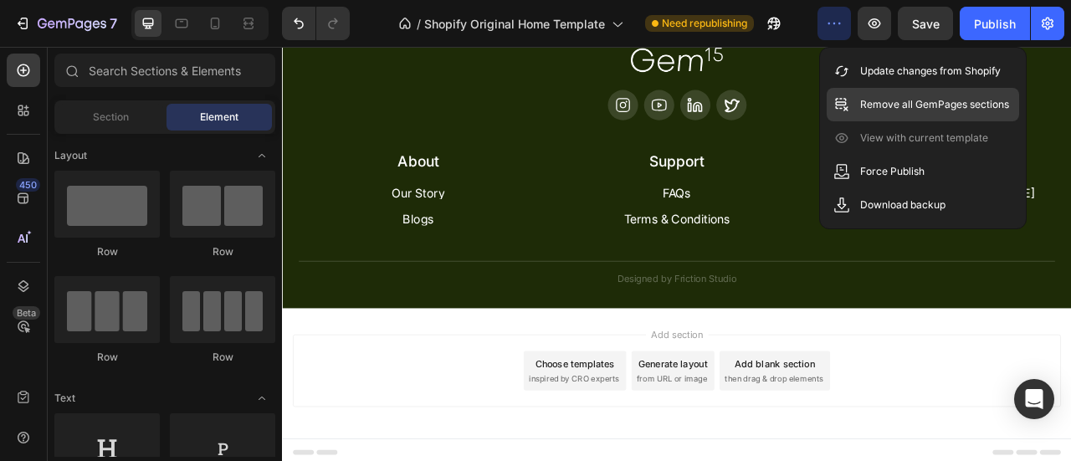
click at [855, 101] on div "Remove all GemPages sections" at bounding box center [923, 104] width 192 height 33
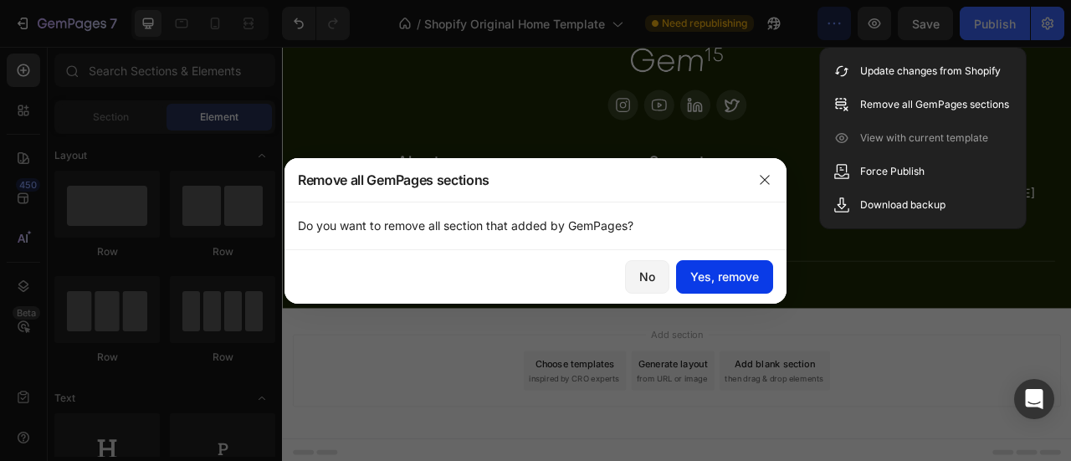
click at [715, 275] on div "Yes, remove" at bounding box center [724, 277] width 69 height 18
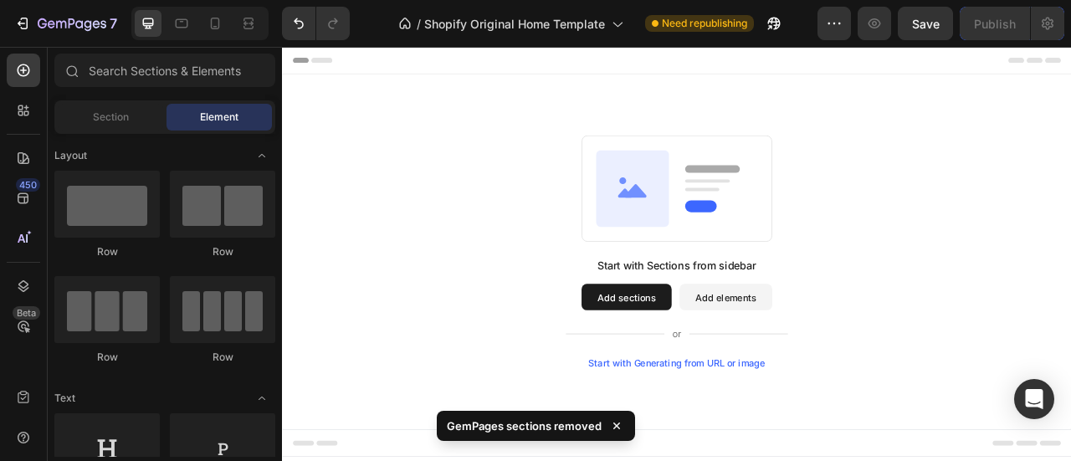
scroll to position [0, 0]
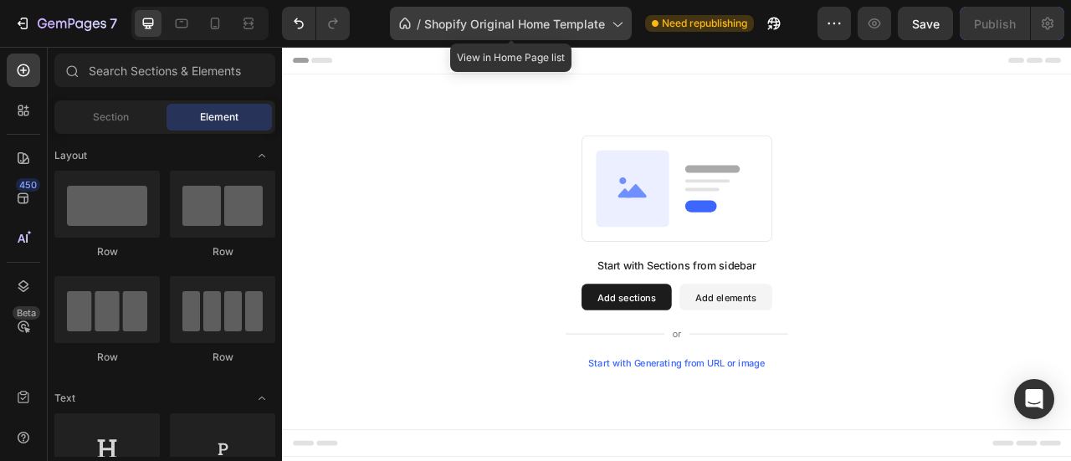
click at [490, 18] on span "Shopify Original Home Template" at bounding box center [514, 24] width 181 height 18
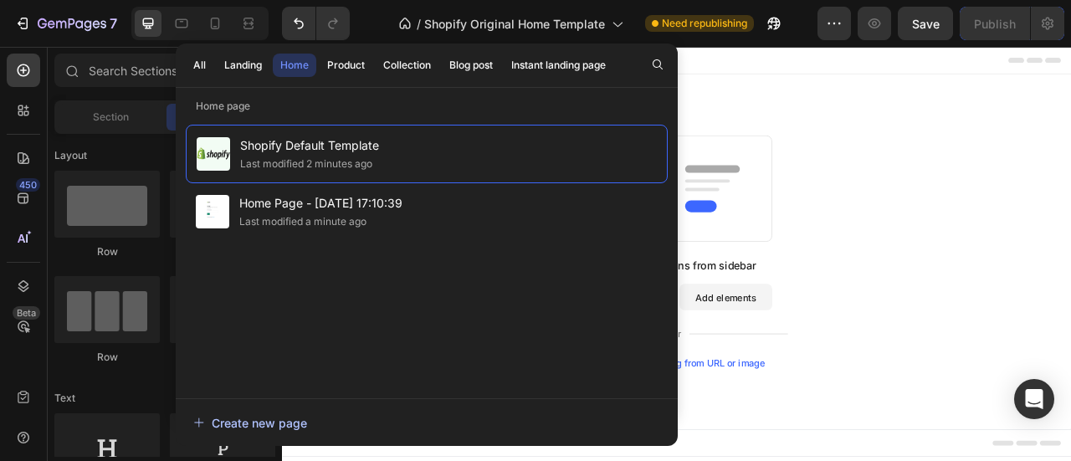
click at [273, 422] on div "Create new page" at bounding box center [250, 423] width 114 height 18
click at [960, 133] on div "Start with Sections from sidebar Add sections Add elements Start with Generatin…" at bounding box center [784, 307] width 1004 height 452
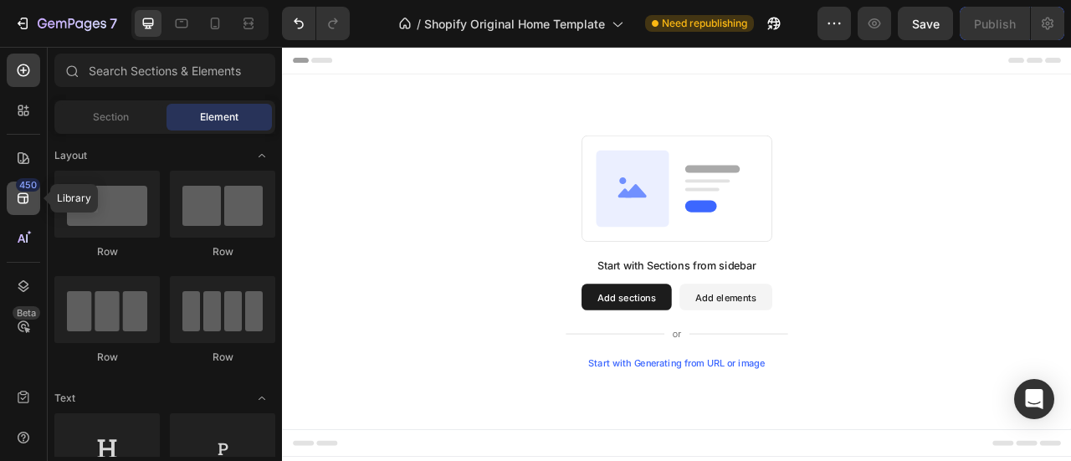
click at [22, 194] on icon at bounding box center [23, 198] width 17 height 17
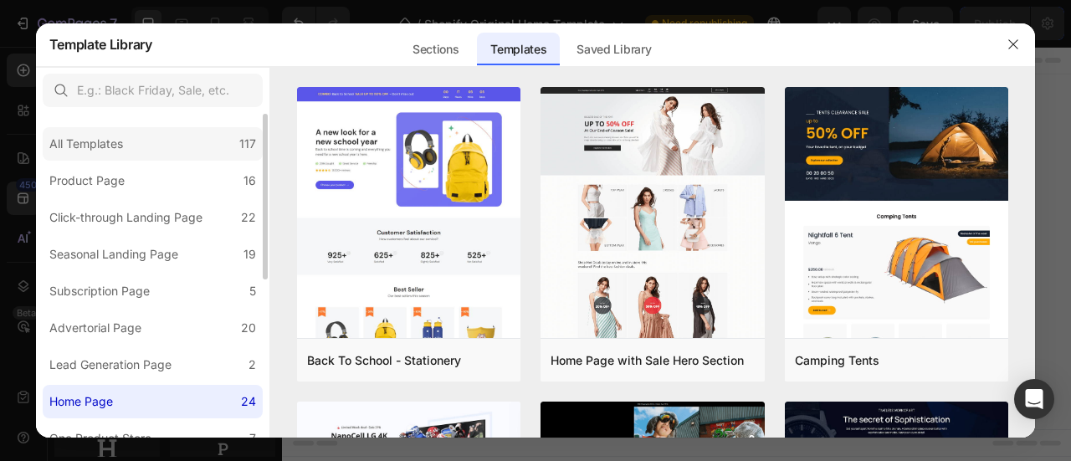
click at [121, 149] on div "All Templates" at bounding box center [86, 144] width 74 height 20
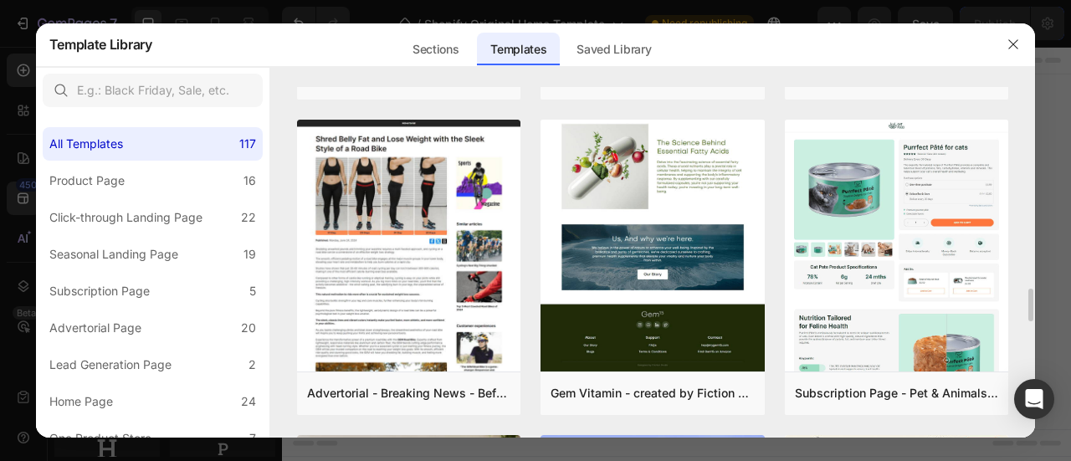
scroll to position [2172, 0]
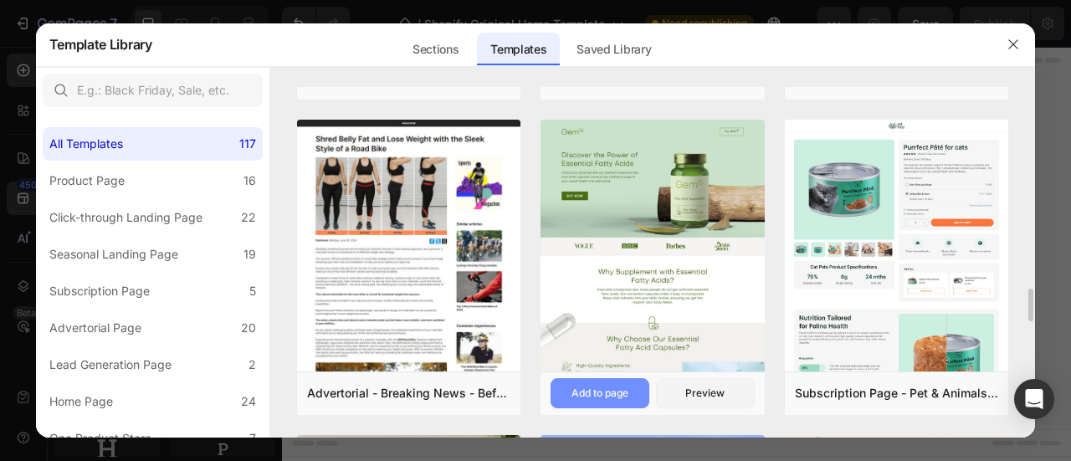
click at [603, 400] on div "Add to page" at bounding box center [599, 393] width 57 height 15
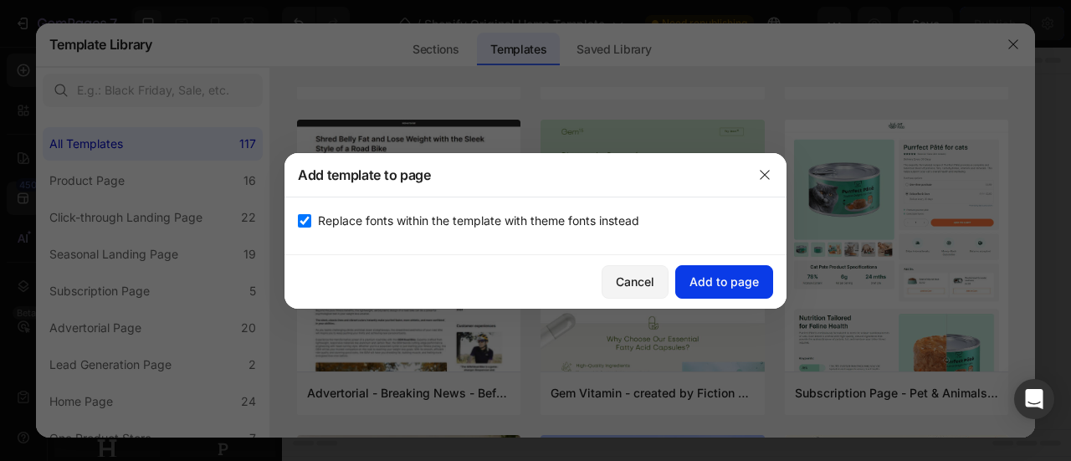
click at [734, 279] on div "Add to page" at bounding box center [723, 282] width 69 height 18
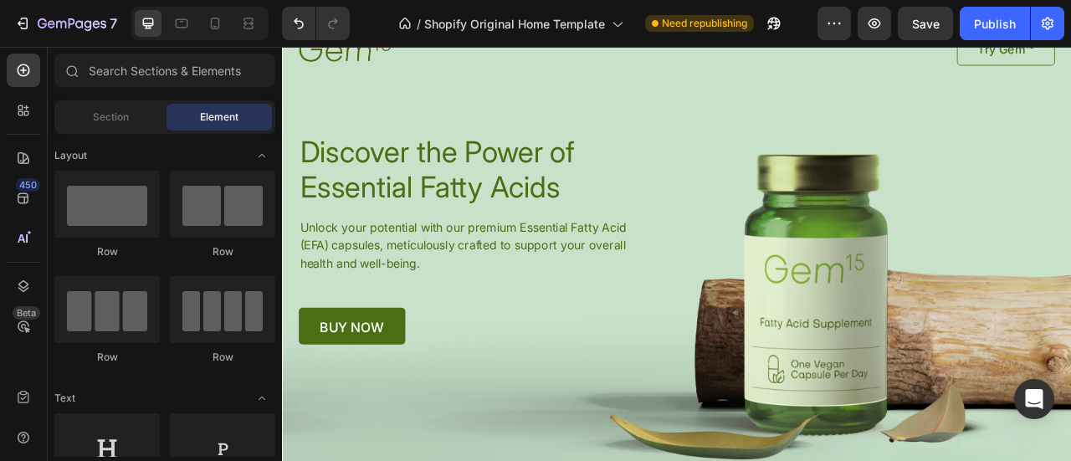
scroll to position [0, 0]
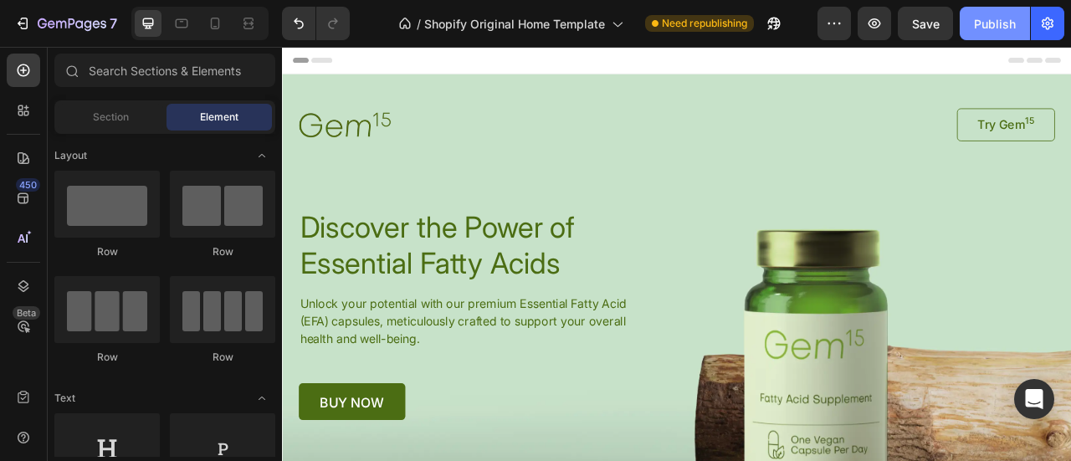
click at [984, 23] on div "Publish" at bounding box center [995, 24] width 42 height 18
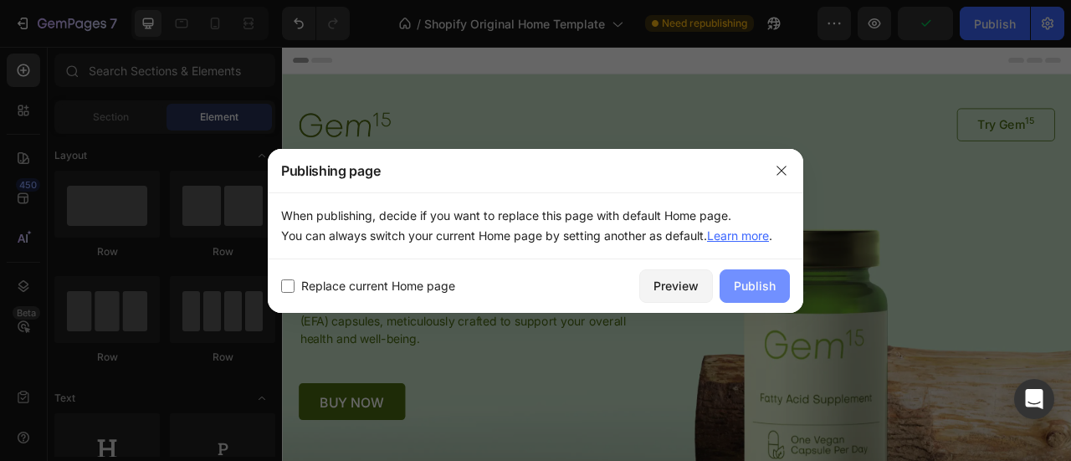
click at [761, 284] on div "Publish" at bounding box center [755, 286] width 42 height 18
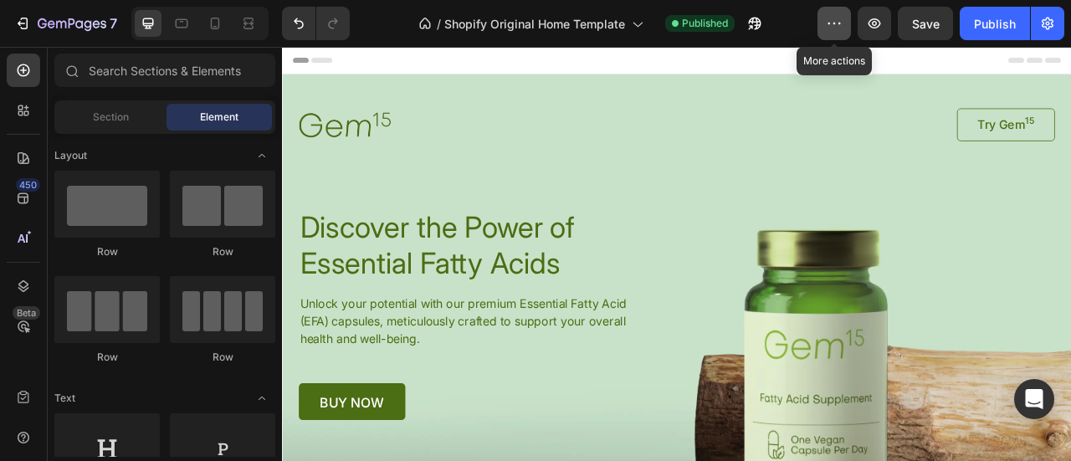
click at [840, 21] on icon "button" at bounding box center [834, 23] width 17 height 17
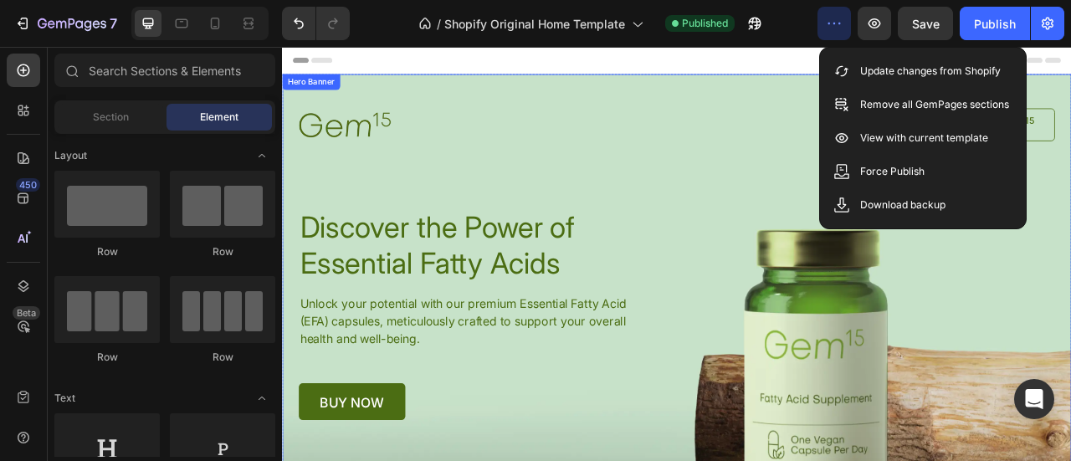
click at [858, 110] on div "Image Try Gem 15 Button Row Discover the Power of Essential Fatty Acids Heading…" at bounding box center [784, 301] width 1004 height 440
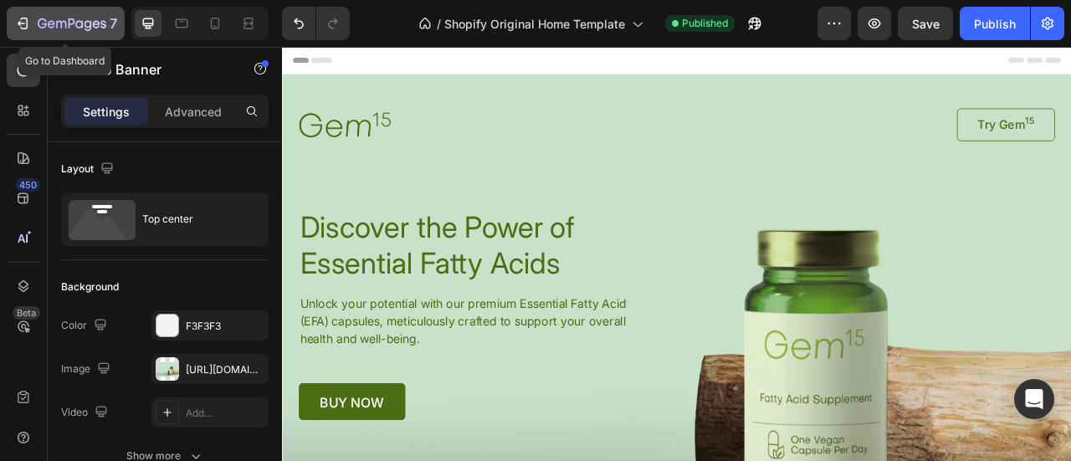
click at [27, 23] on icon "button" at bounding box center [25, 24] width 8 height 12
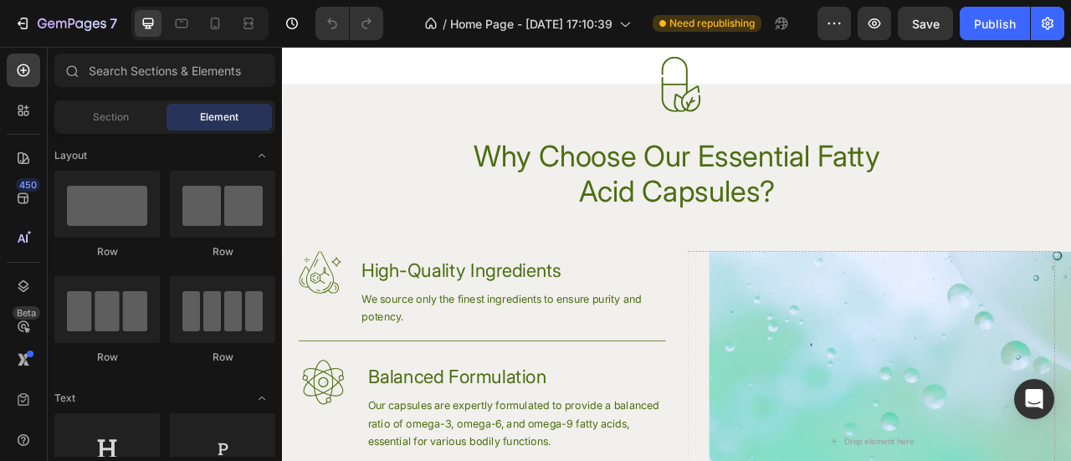
scroll to position [3378, 0]
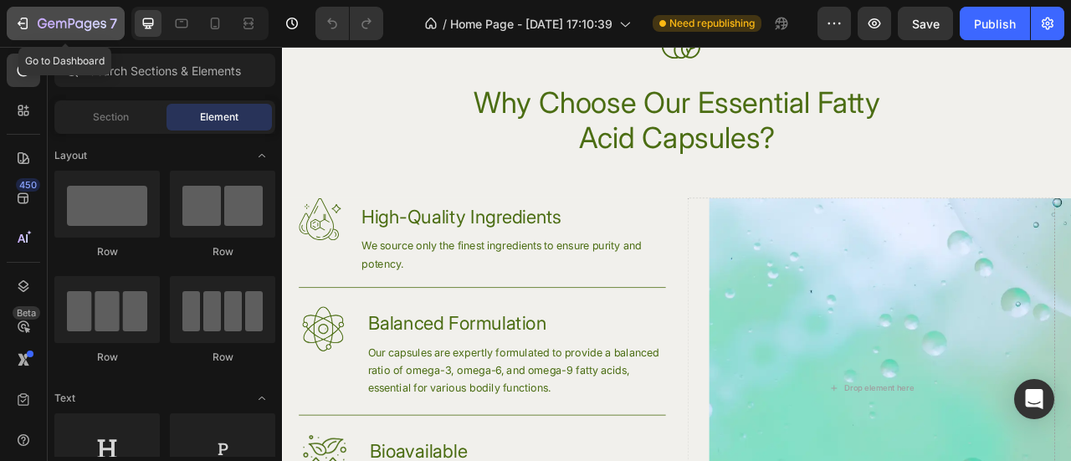
click at [23, 15] on icon "button" at bounding box center [22, 23] width 17 height 17
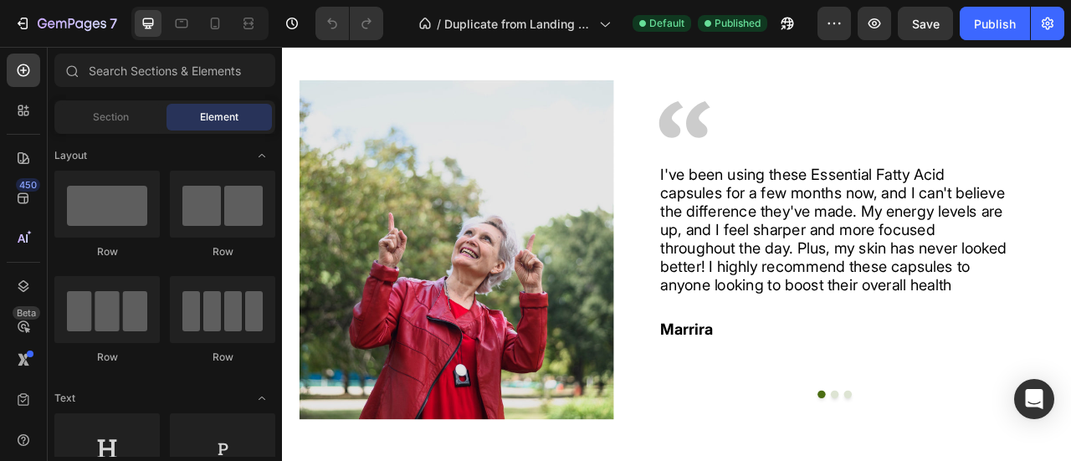
scroll to position [2670, 0]
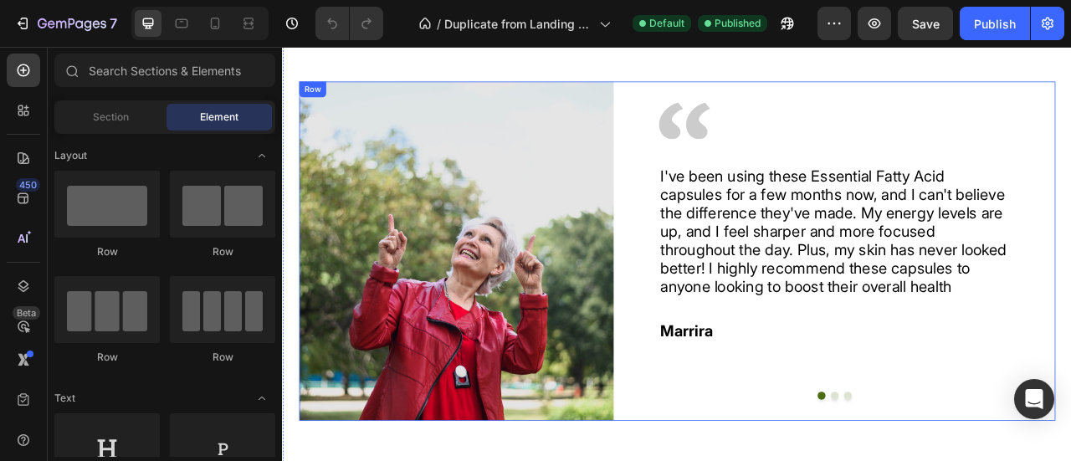
click at [705, 264] on div "Image I've been using these Essential Fatty Acid capsules for a few months now,…" at bounding box center [984, 306] width 561 height 432
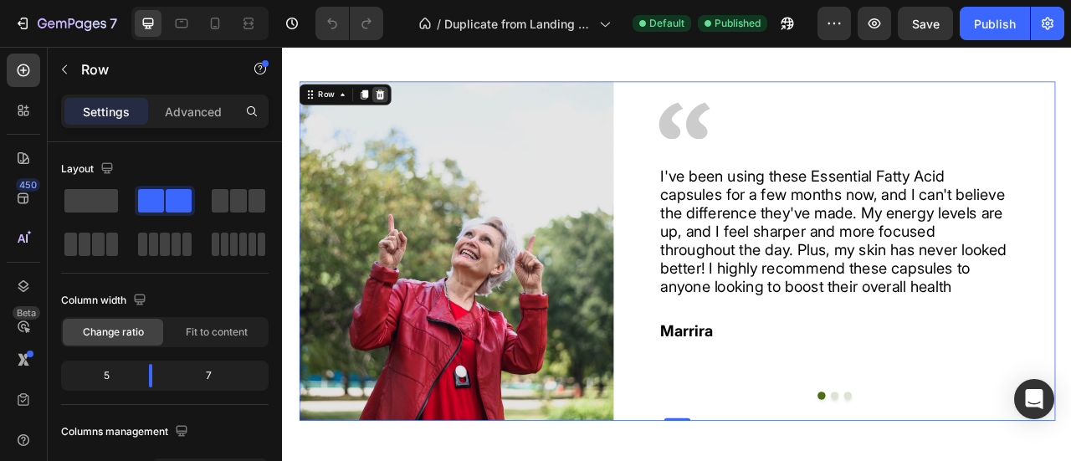
click at [401, 110] on icon at bounding box center [406, 107] width 11 height 12
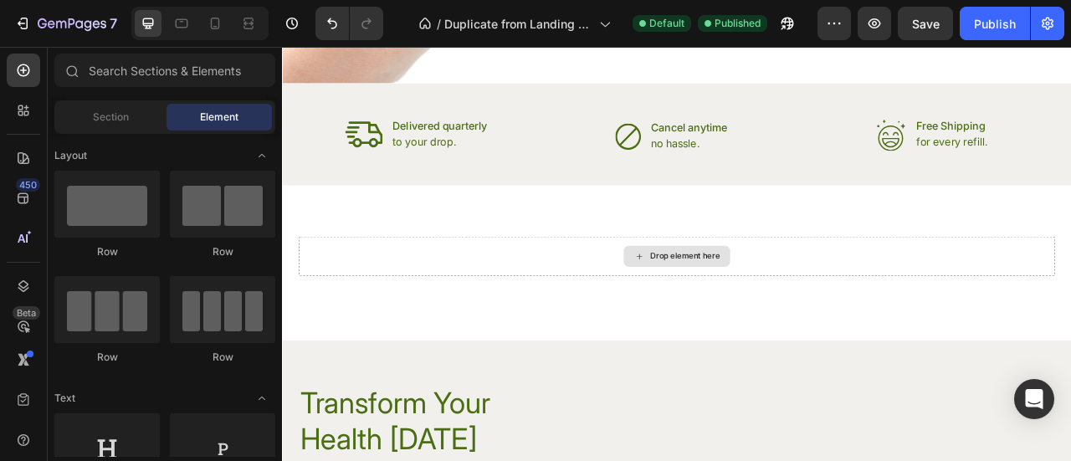
scroll to position [2474, 0]
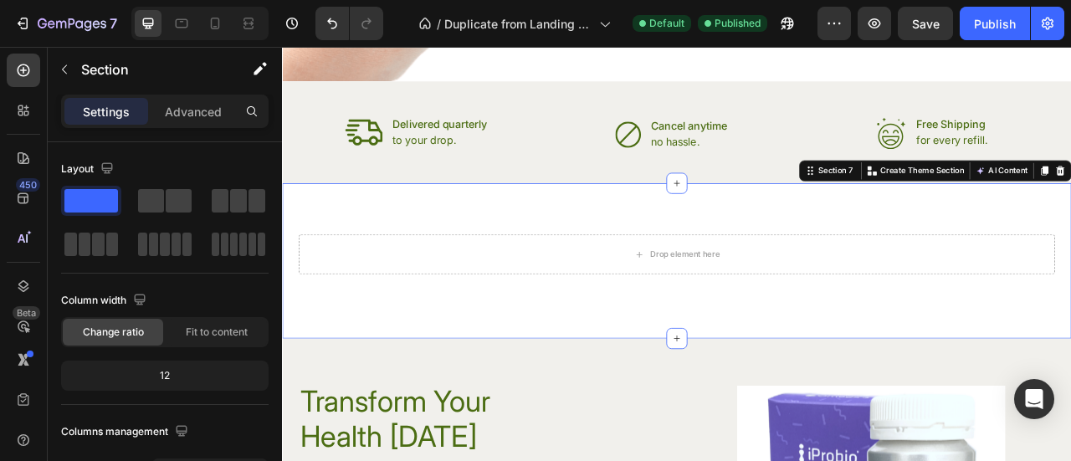
click at [484, 390] on div "Drop element here Section 7 You can create reusable sections Create Theme Secti…" at bounding box center [784, 318] width 1004 height 197
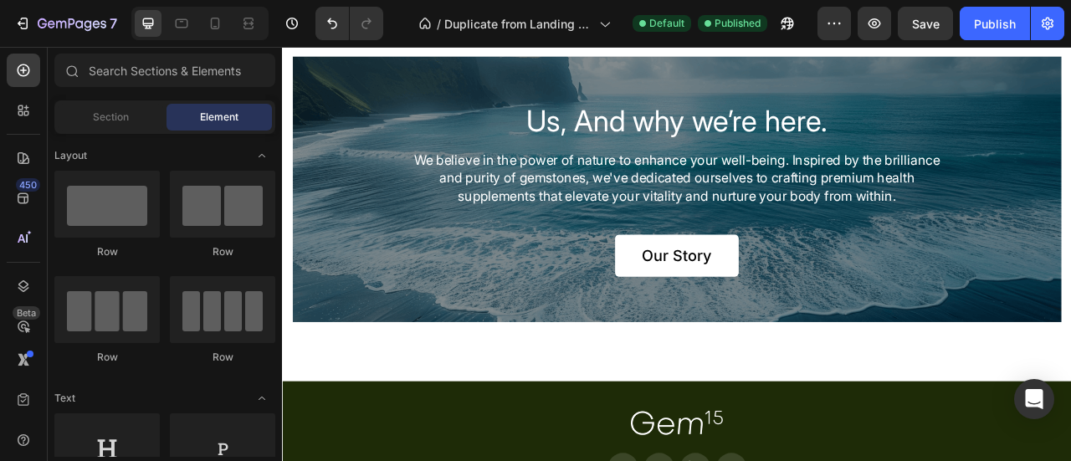
scroll to position [3638, 0]
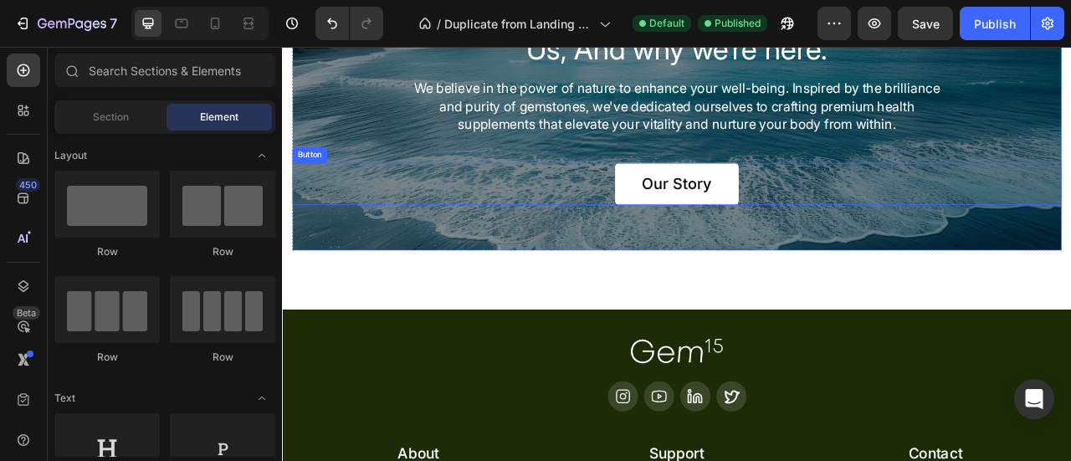
click at [1070, 248] on div "Our Story Button" at bounding box center [784, 221] width 979 height 54
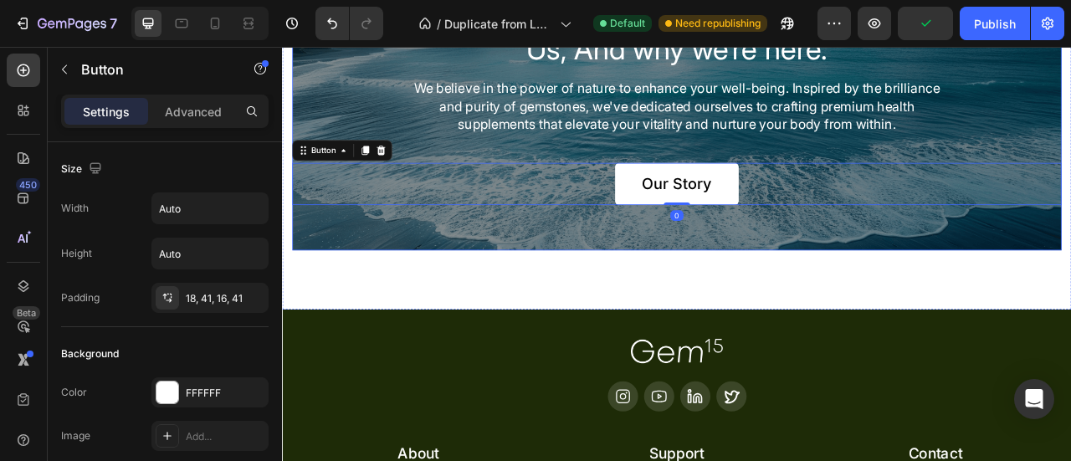
click at [1070, 159] on div "Us, And why we’re here. Heading We believe in the power of nature to enhance yo…" at bounding box center [784, 136] width 979 height 338
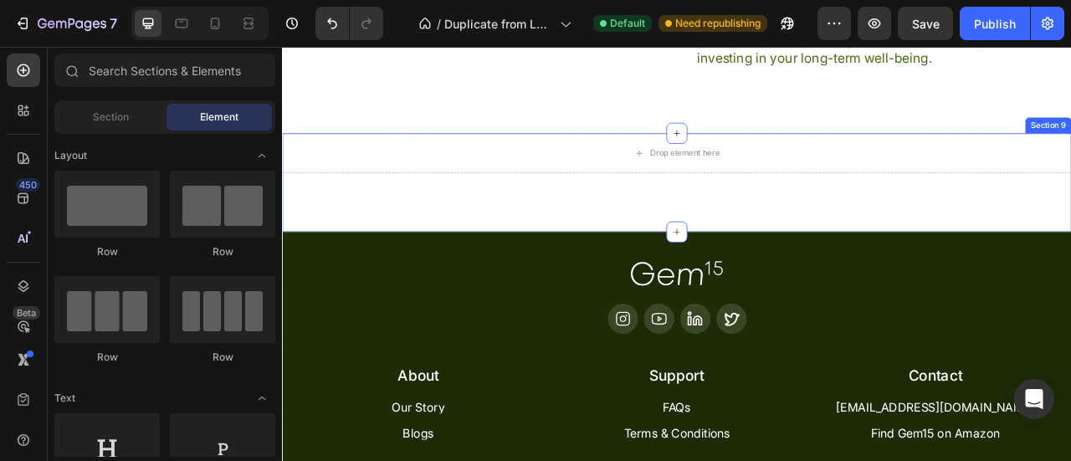
scroll to position [3445, 0]
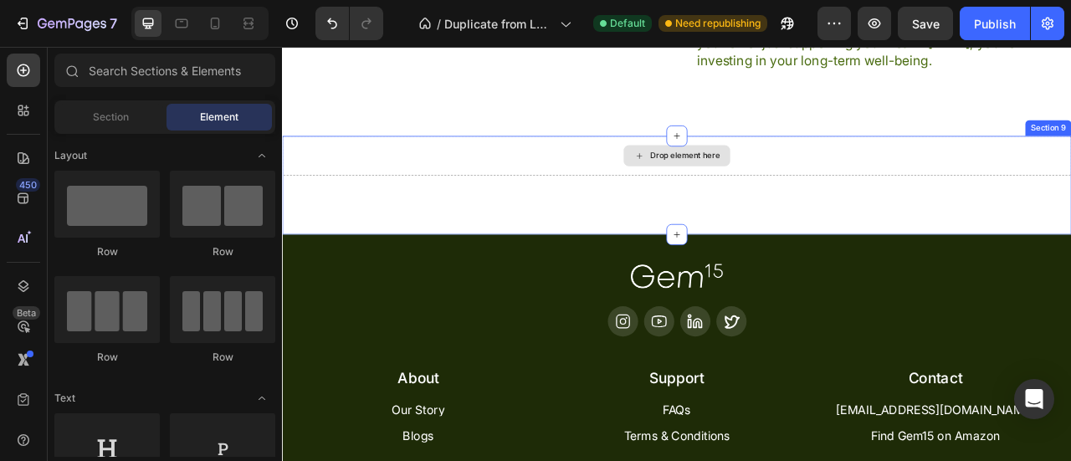
click at [1070, 210] on div "Drop element here" at bounding box center [784, 185] width 1004 height 50
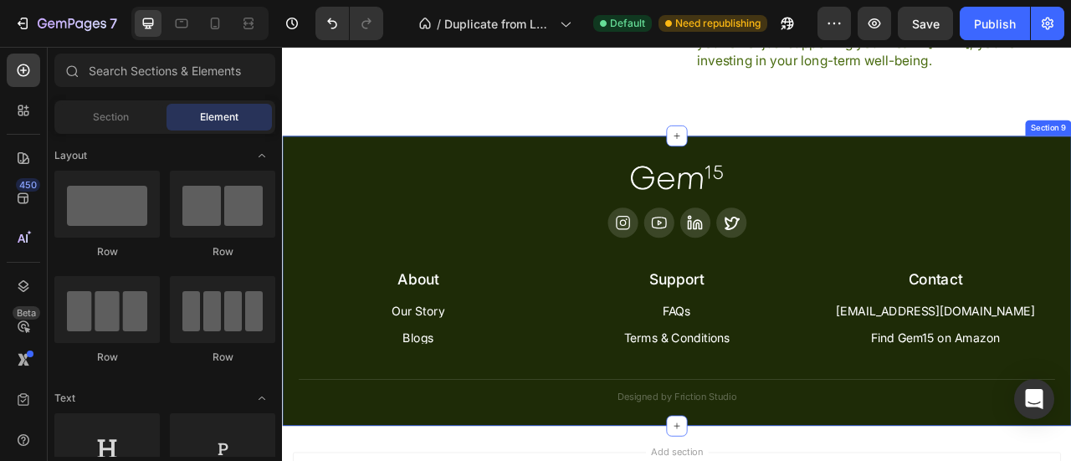
click at [1070, 353] on div "Image Icon Icon Icon Icon Row About Accordion Support Accordion Contact Accordi…" at bounding box center [784, 344] width 1004 height 369
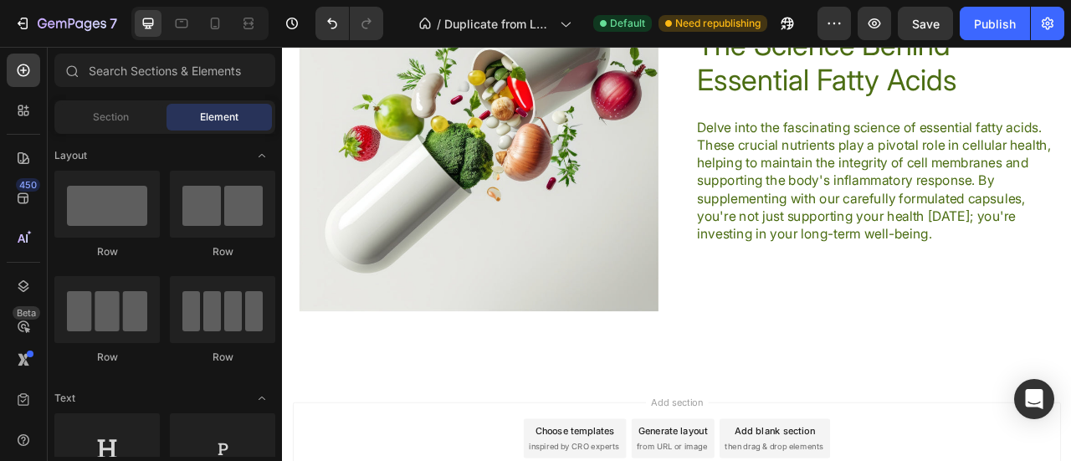
scroll to position [3435, 0]
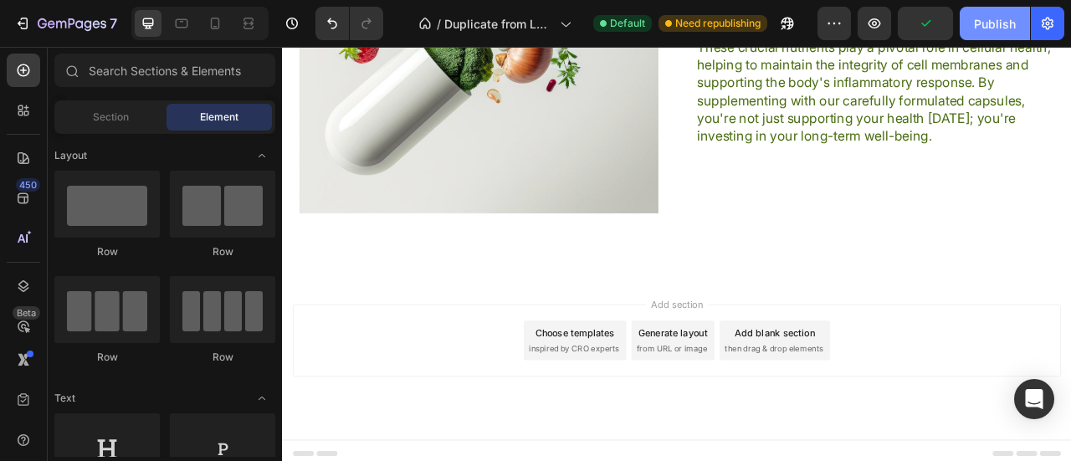
click at [999, 18] on div "Publish" at bounding box center [995, 24] width 42 height 18
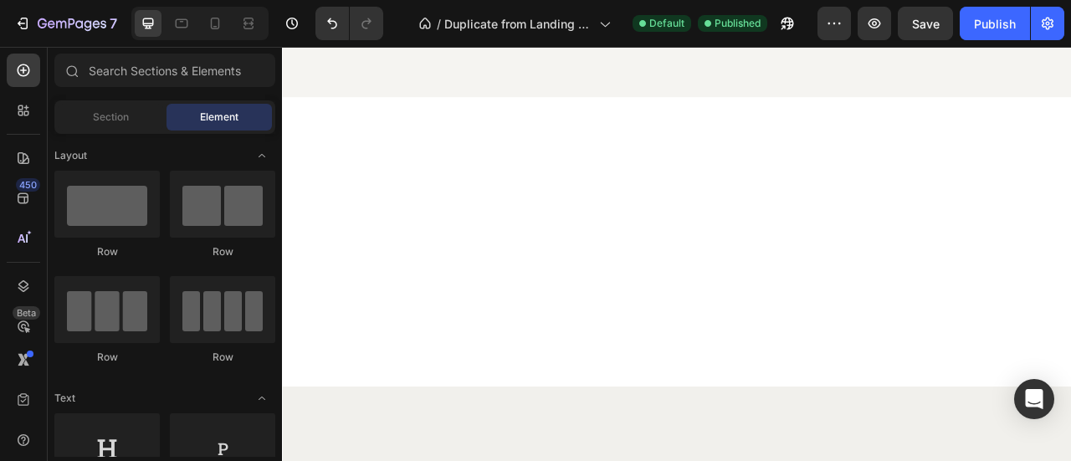
scroll to position [0, 0]
